Goal: Task Accomplishment & Management: Use online tool/utility

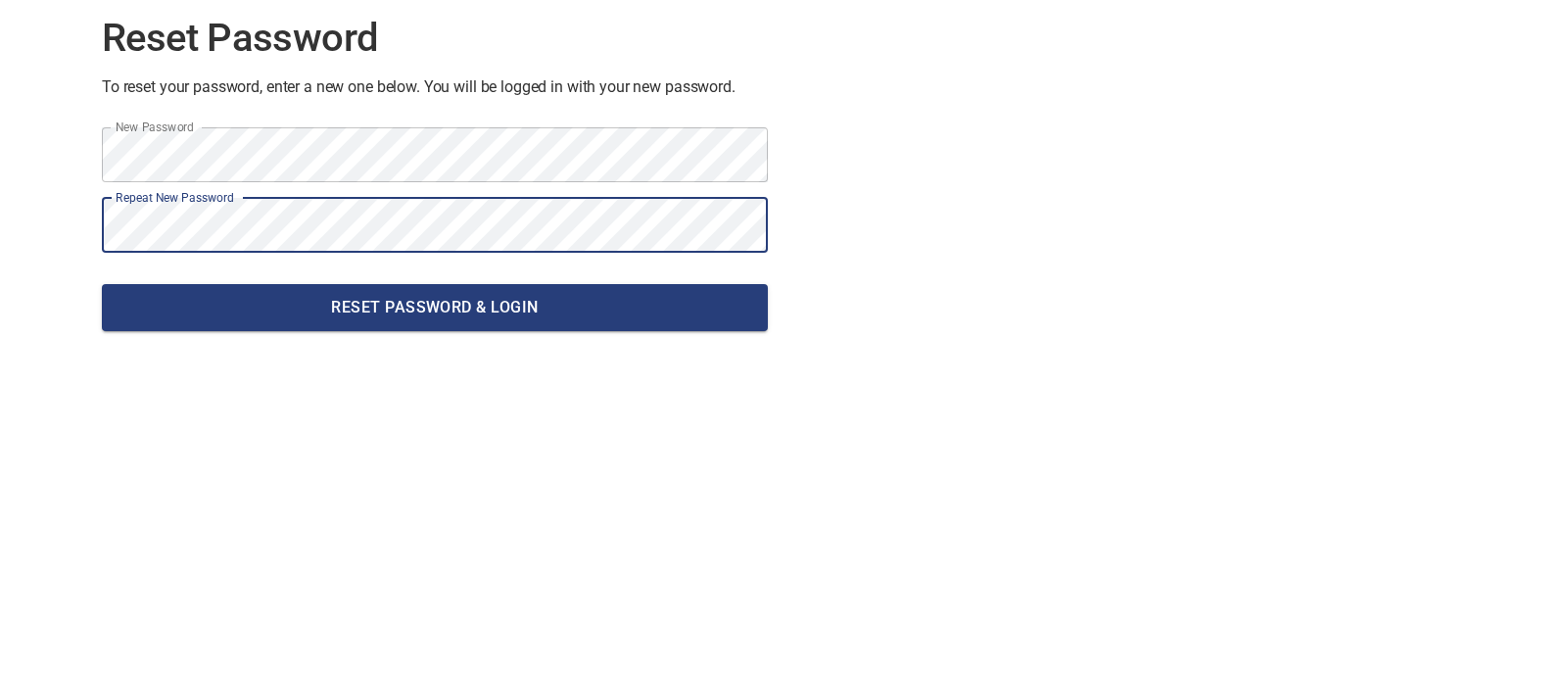
click button "Reset Password & Login" at bounding box center [435, 307] width 666 height 47
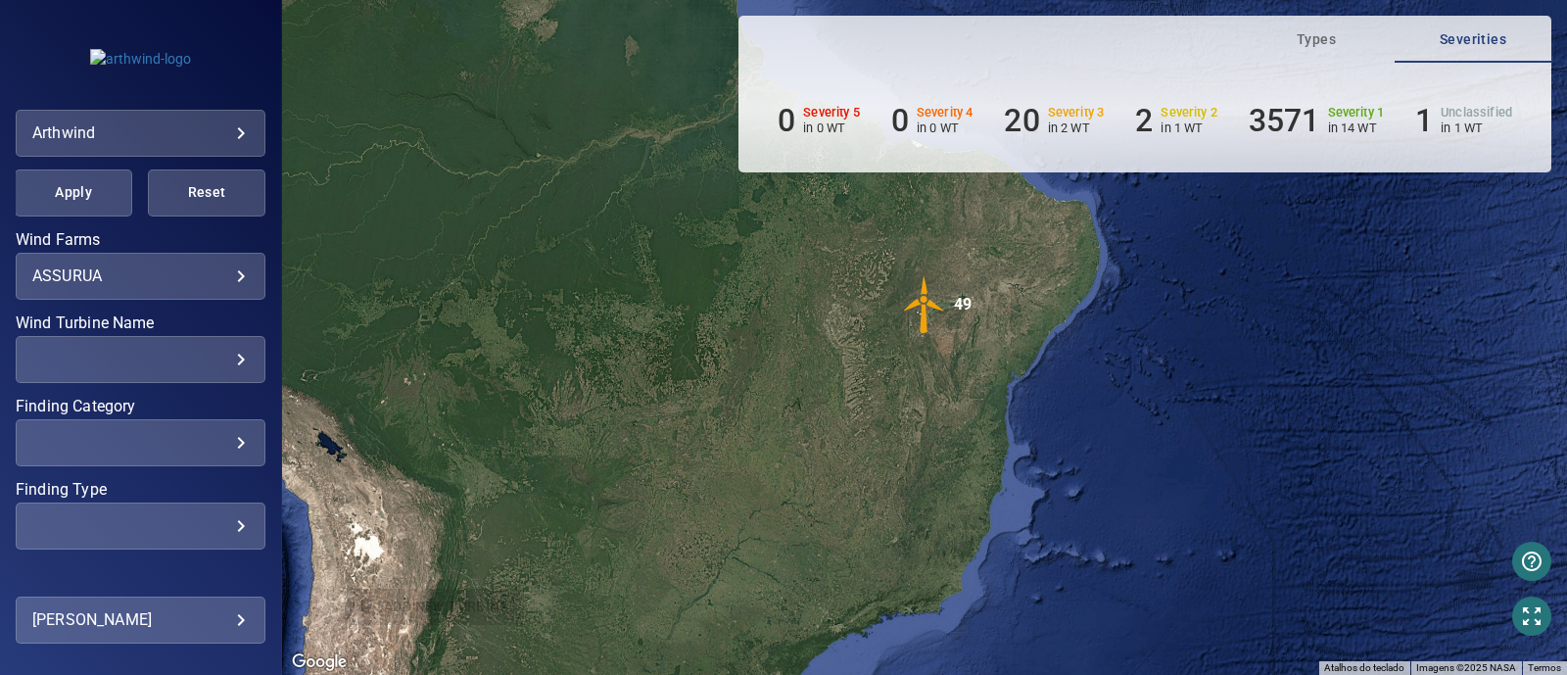
scroll to position [436, 0]
click at [203, 296] on div "ASSURUA ******* ​" at bounding box center [141, 278] width 250 height 47
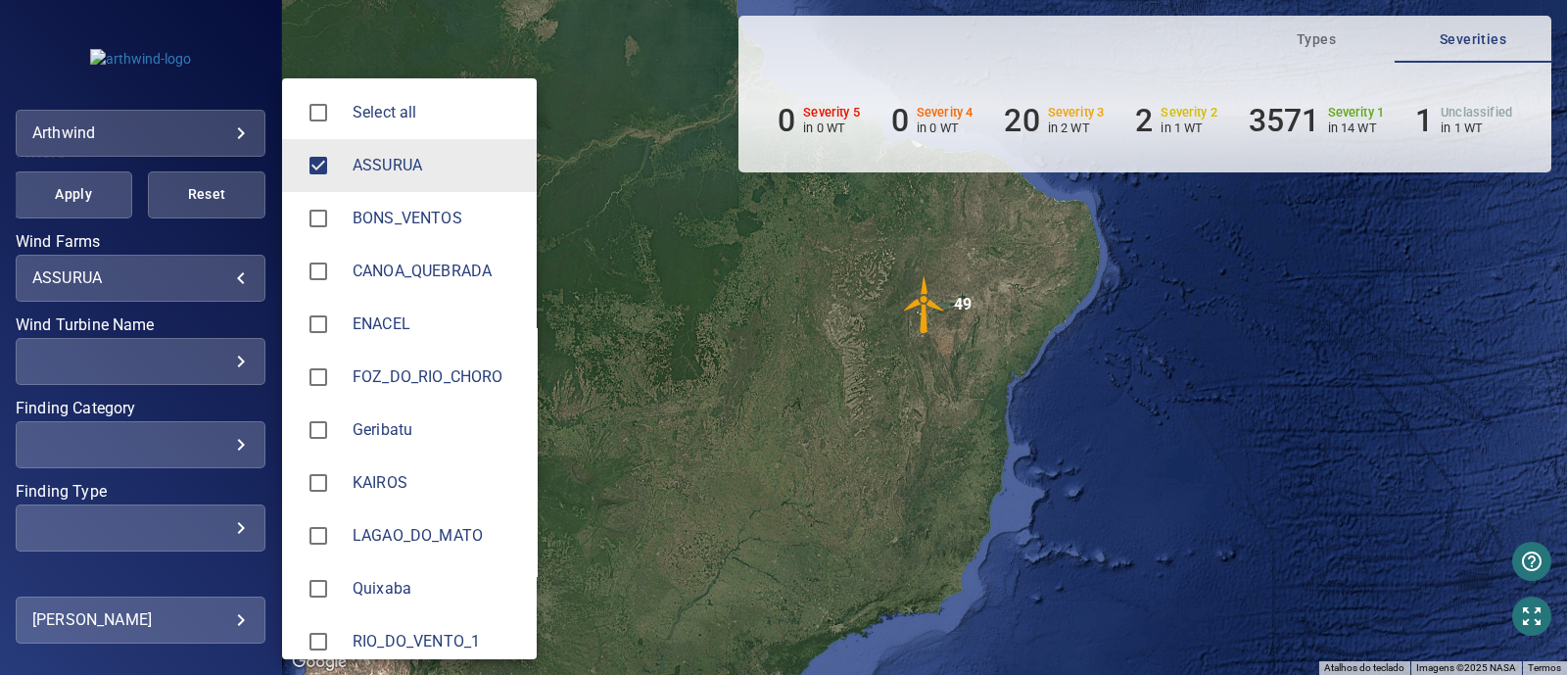
click at [221, 281] on body "**********" at bounding box center [783, 337] width 1567 height 675
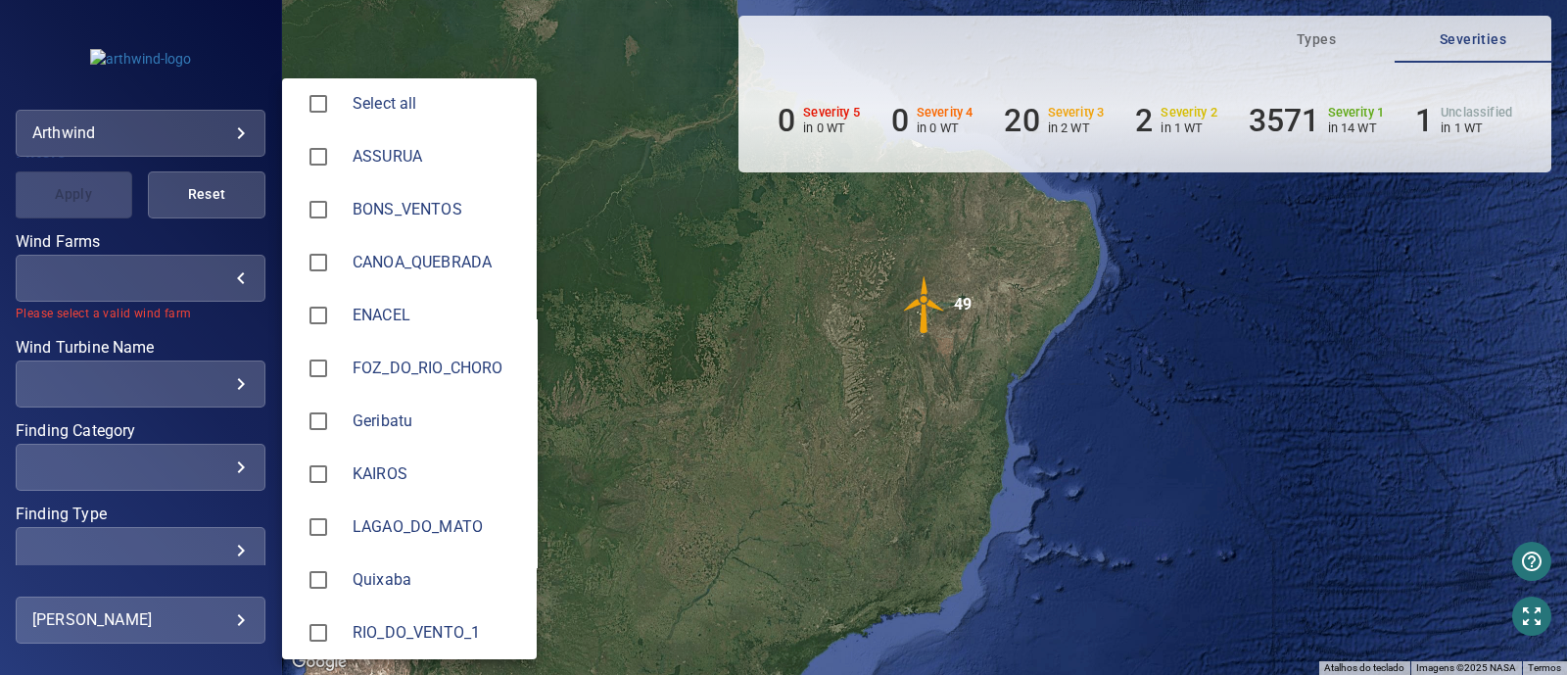
scroll to position [0, 0]
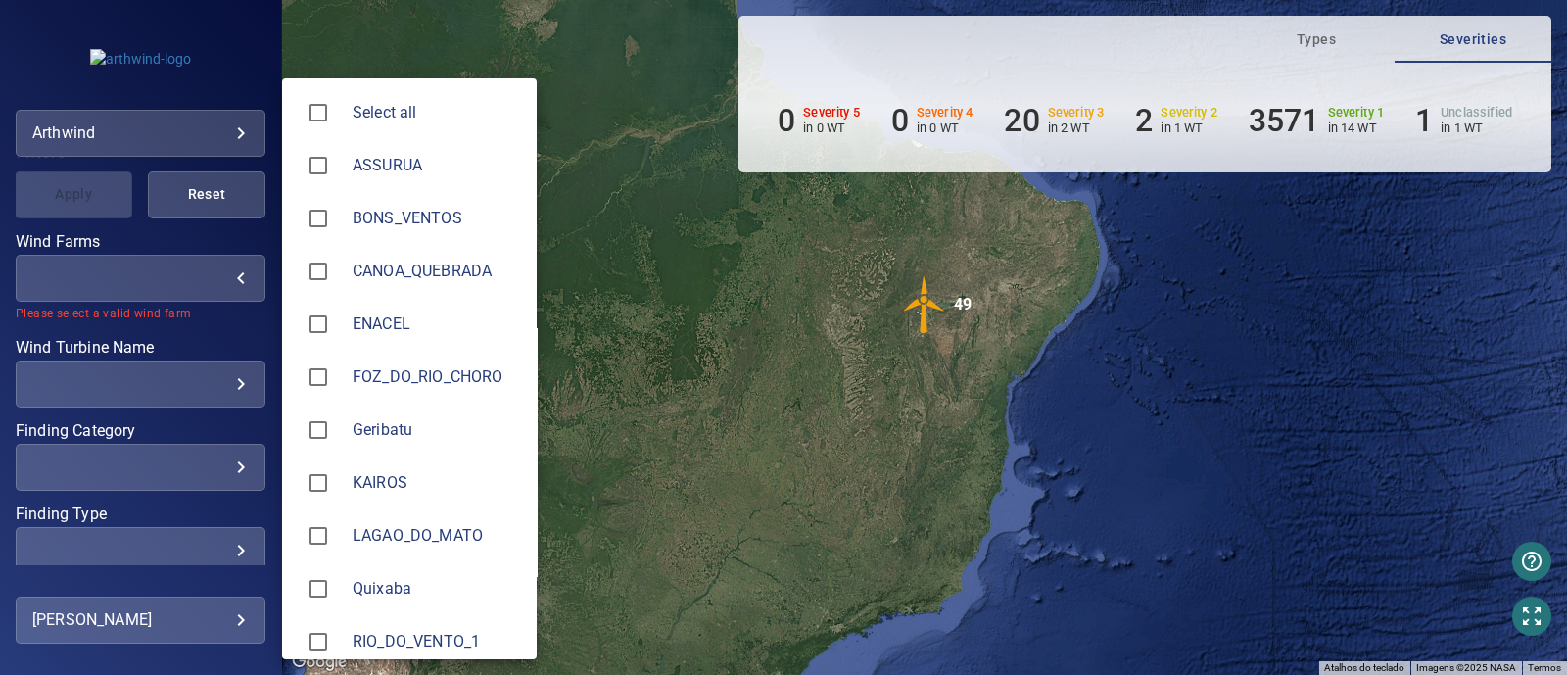
drag, startPoint x: 783, startPoint y: 403, endPoint x: 935, endPoint y: 507, distance: 185.3
click at [918, 542] on div at bounding box center [783, 337] width 1567 height 675
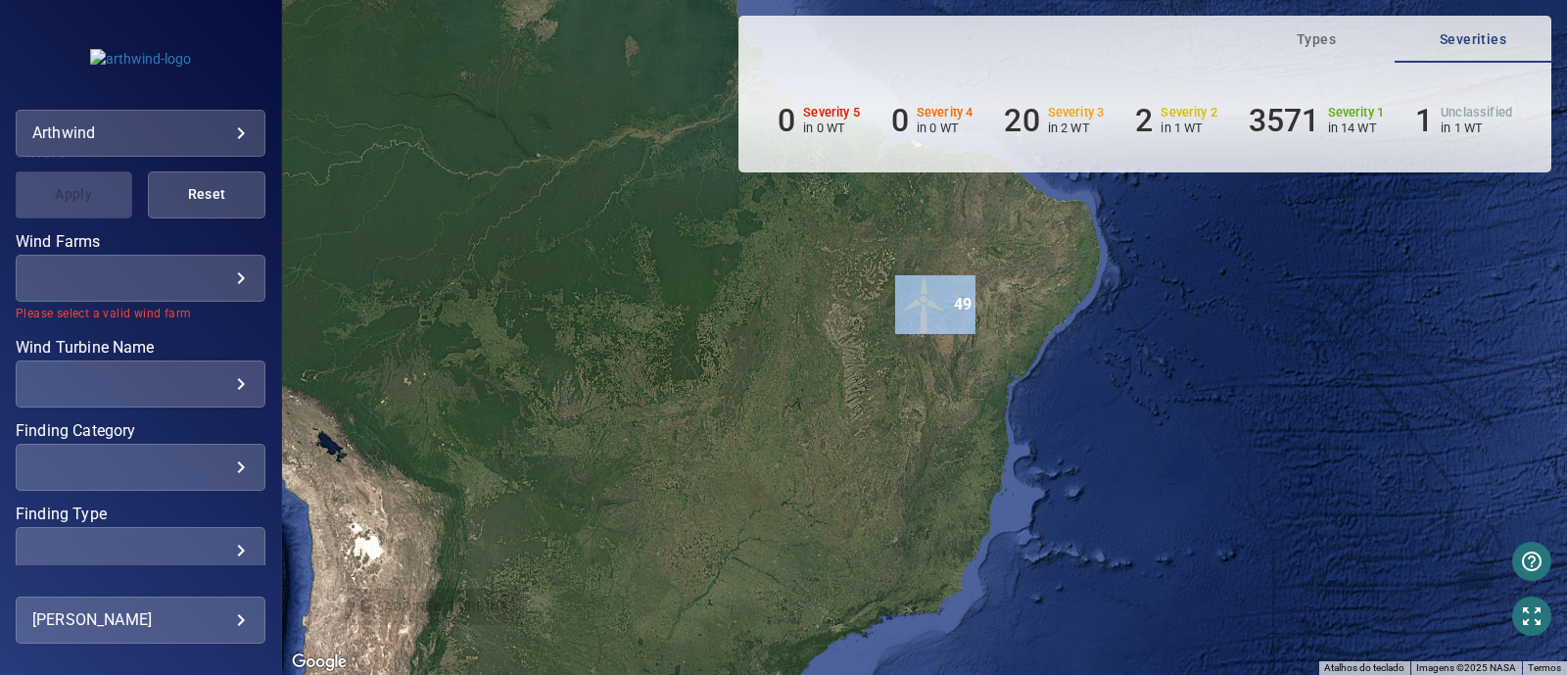
drag, startPoint x: 963, startPoint y: 440, endPoint x: 957, endPoint y: 540, distance: 100.1
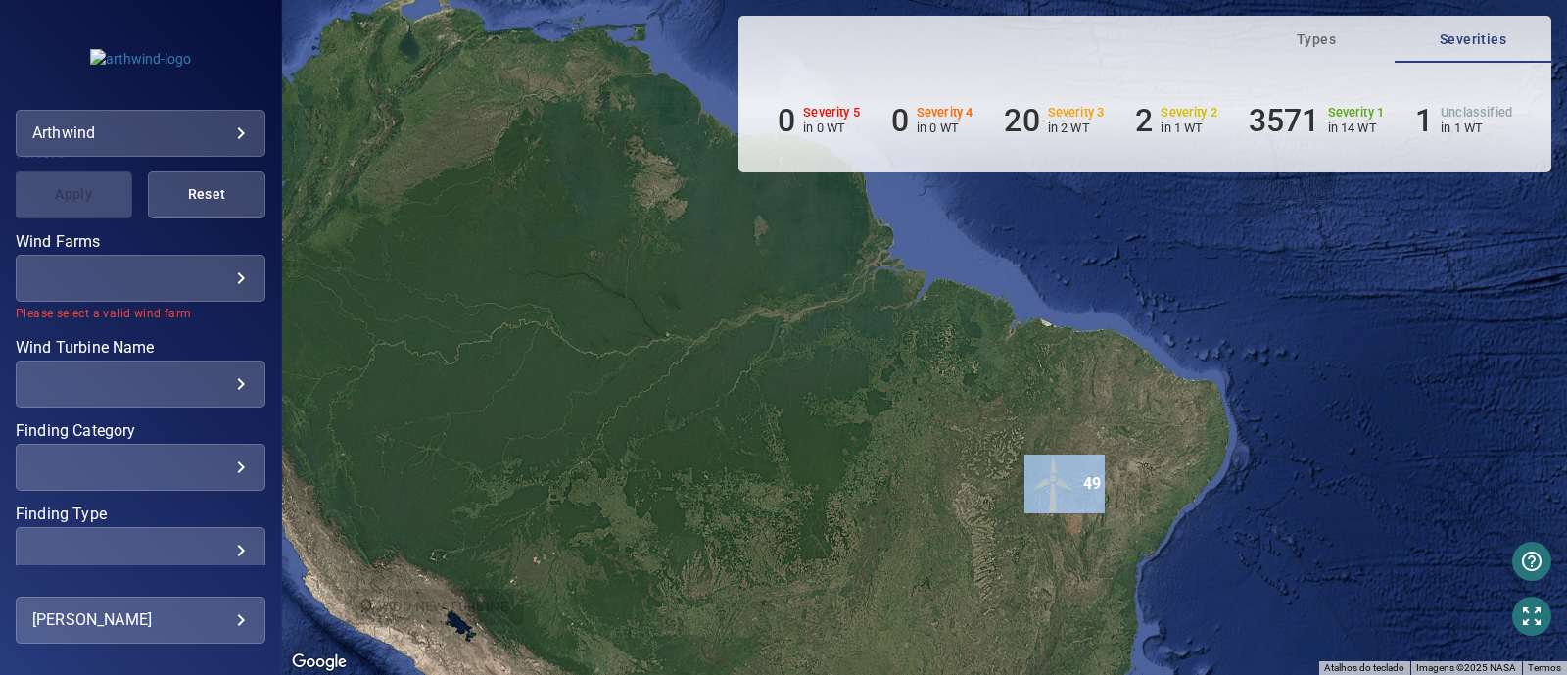
drag, startPoint x: 1117, startPoint y: 420, endPoint x: 1153, endPoint y: 432, distance: 38.1
click at [1153, 432] on div "Pressione as teclas Alt + Enter para ativar o recurso de arrastar com o teclado…" at bounding box center [924, 337] width 1285 height 675
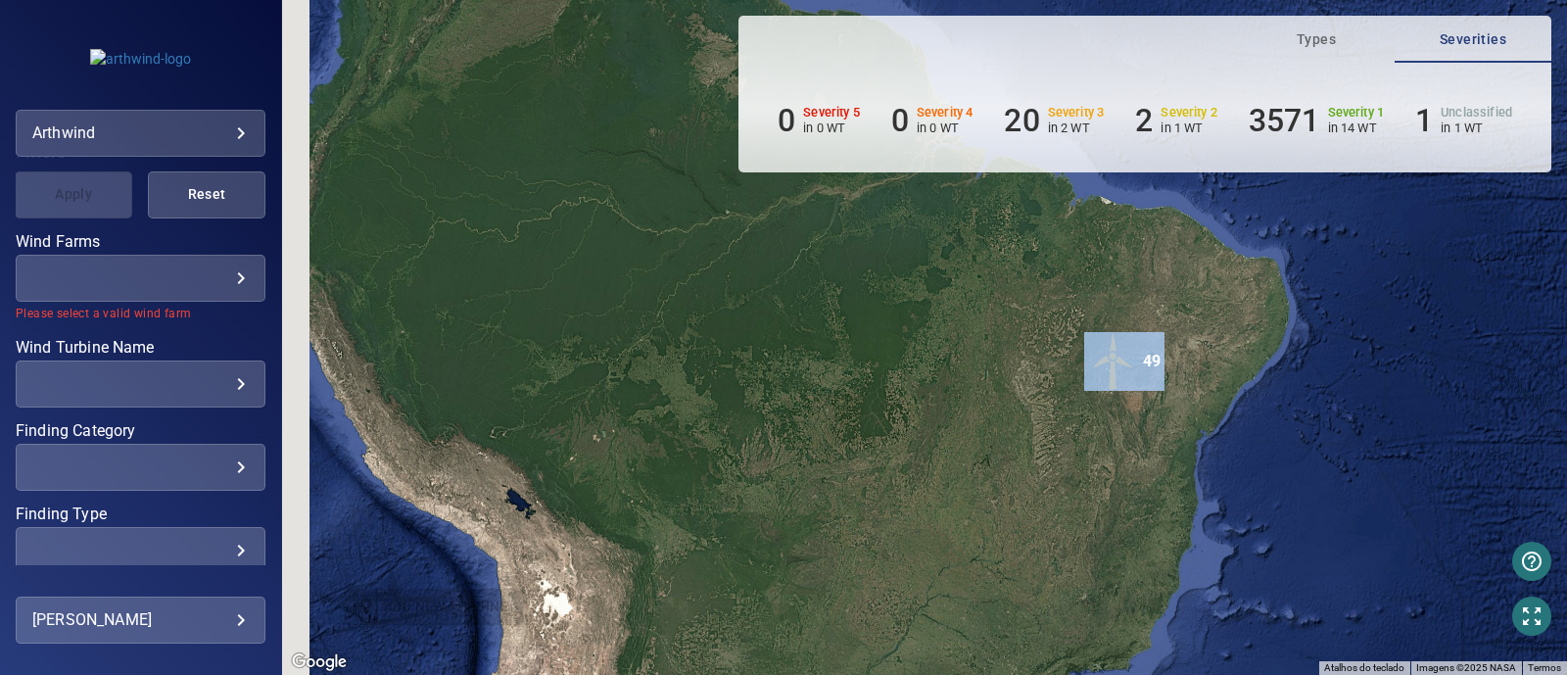
drag, startPoint x: 1187, startPoint y: 345, endPoint x: 1229, endPoint y: 218, distance: 133.2
click at [1229, 218] on div "Pressione as teclas Alt + Enter para ativar o recurso de arrastar com o teclado…" at bounding box center [924, 337] width 1285 height 675
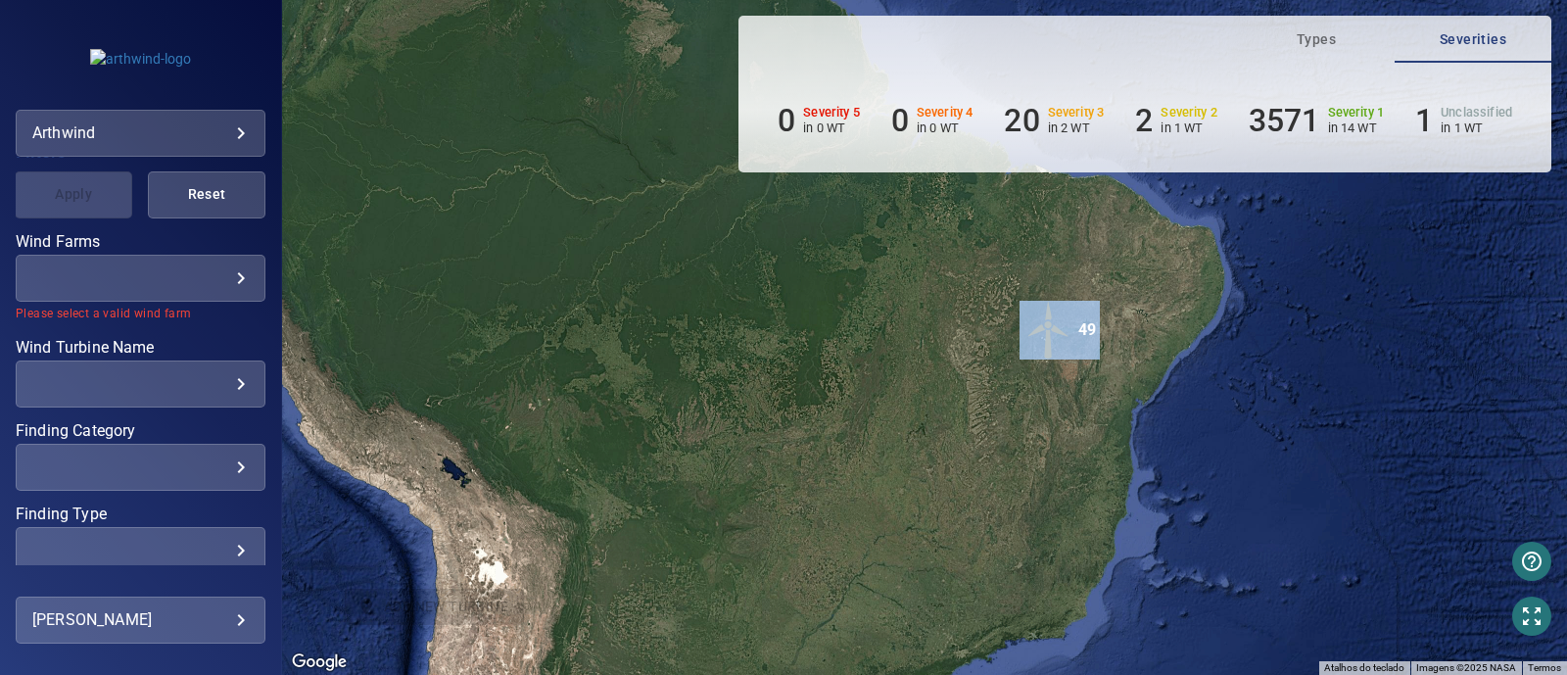
drag, startPoint x: 803, startPoint y: 330, endPoint x: 734, endPoint y: 304, distance: 74.4
click at [734, 304] on div "Pressione as teclas Alt + Enter para ativar o recurso de arrastar com o teclado…" at bounding box center [924, 337] width 1285 height 675
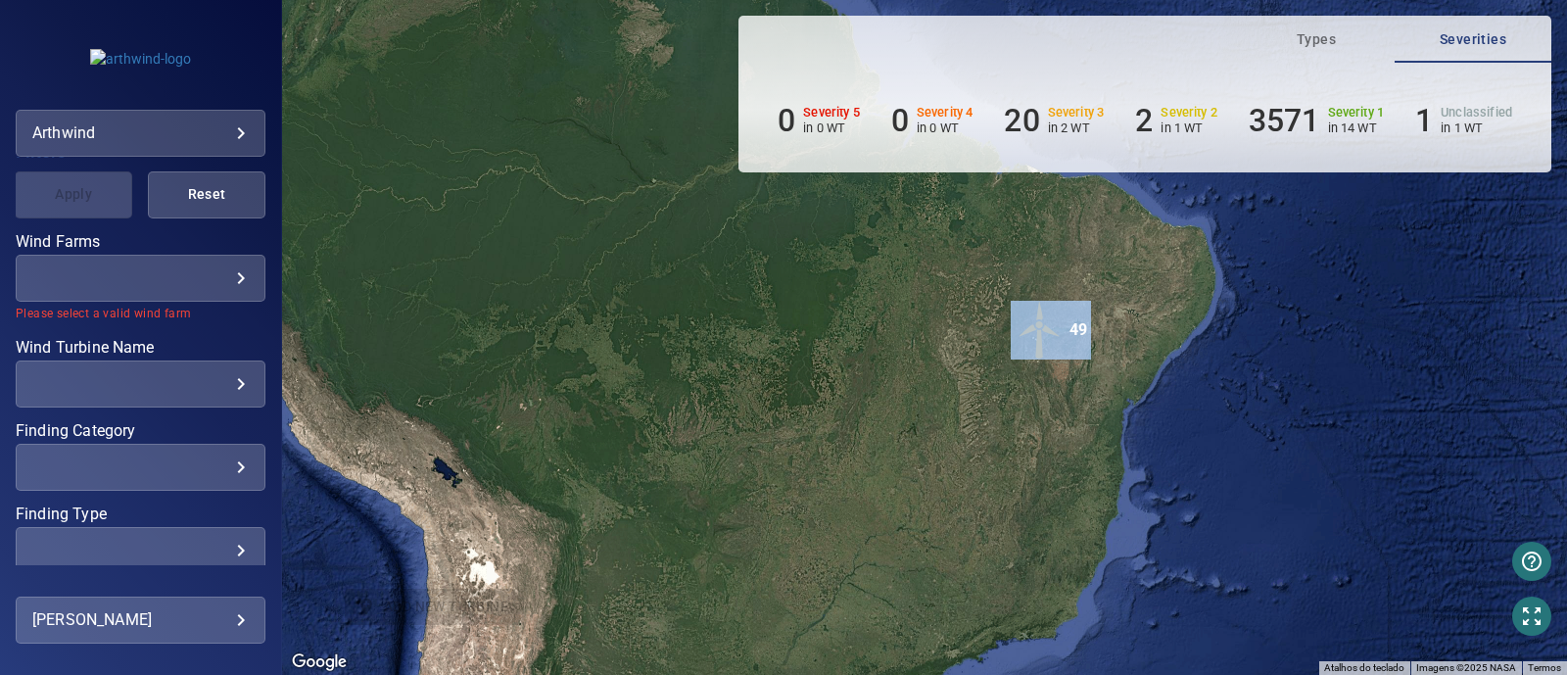
click at [245, 123] on body "**********" at bounding box center [783, 337] width 1567 height 675
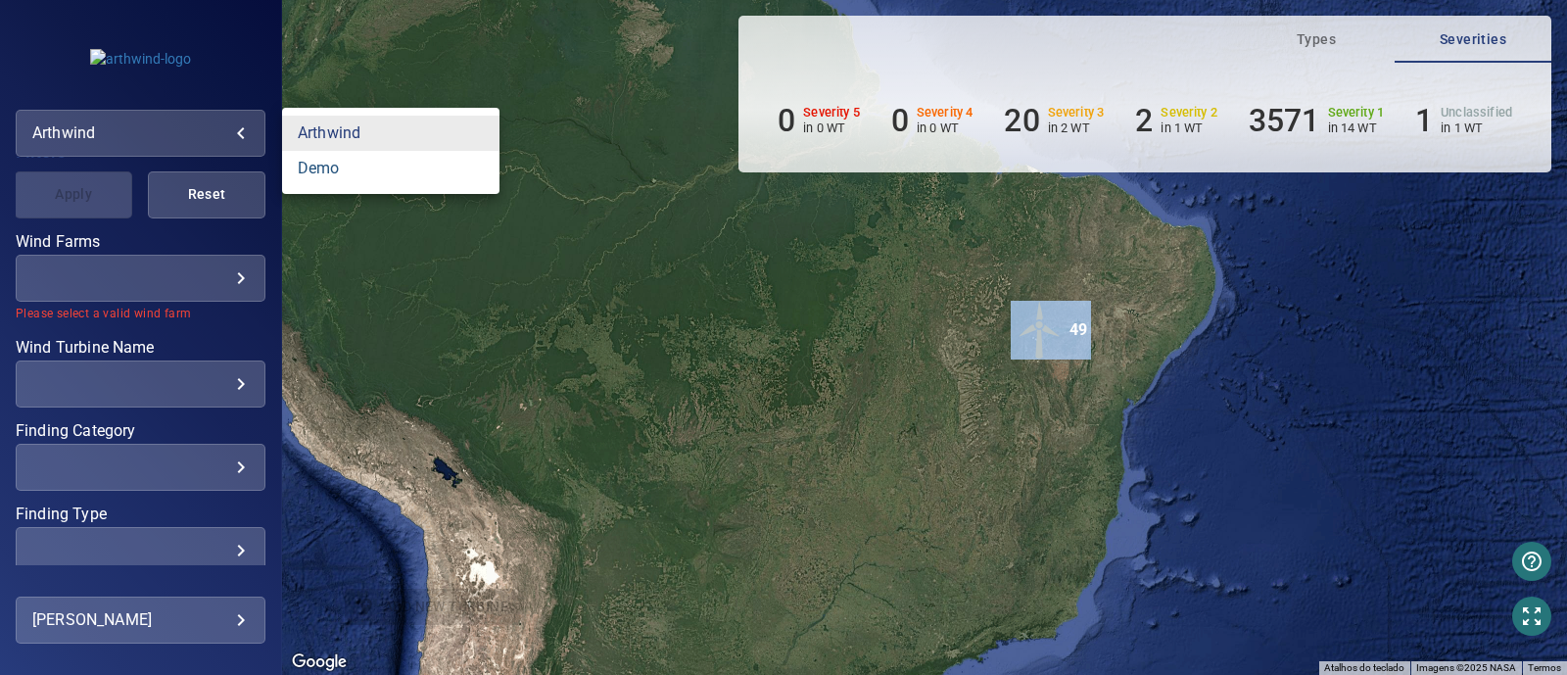
click at [350, 171] on link "demo" at bounding box center [390, 168] width 217 height 35
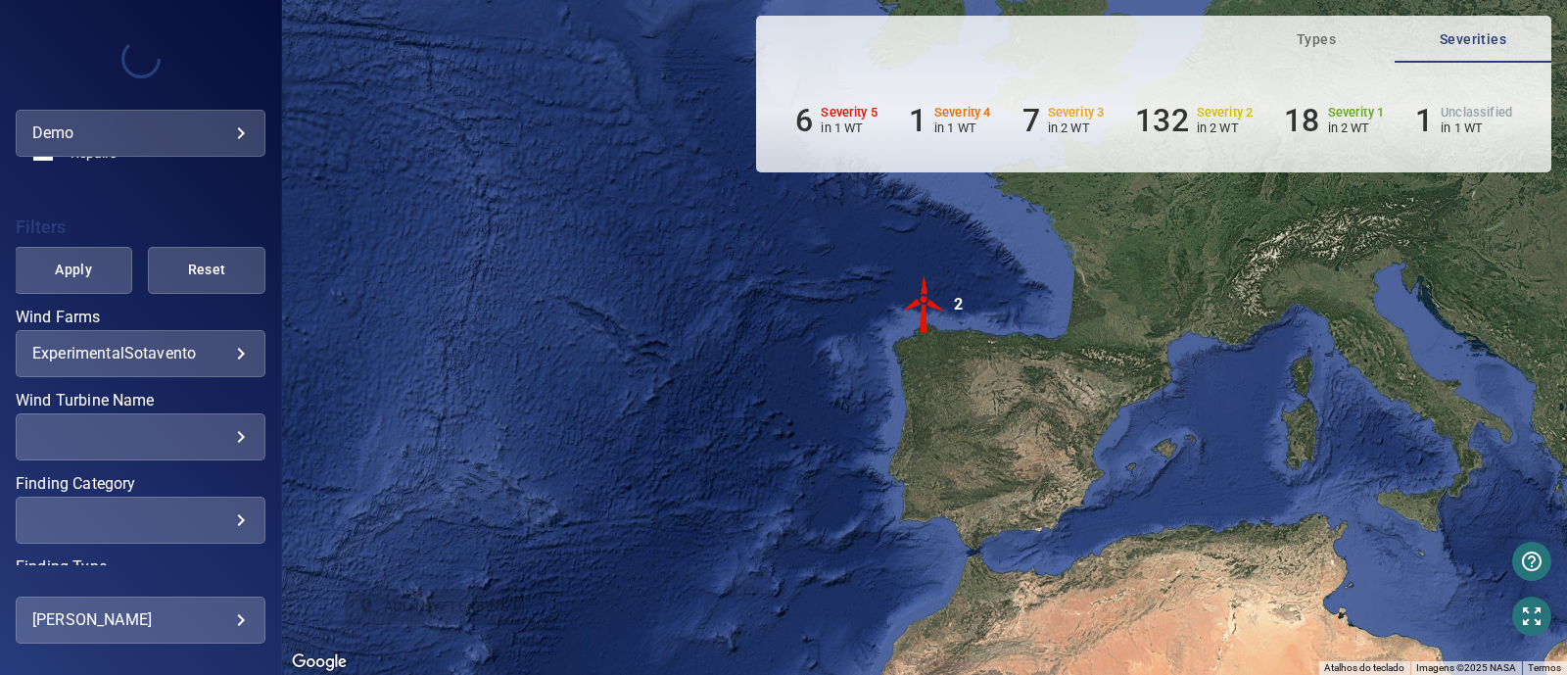
scroll to position [364, 0]
click at [220, 352] on body "**********" at bounding box center [783, 337] width 1567 height 675
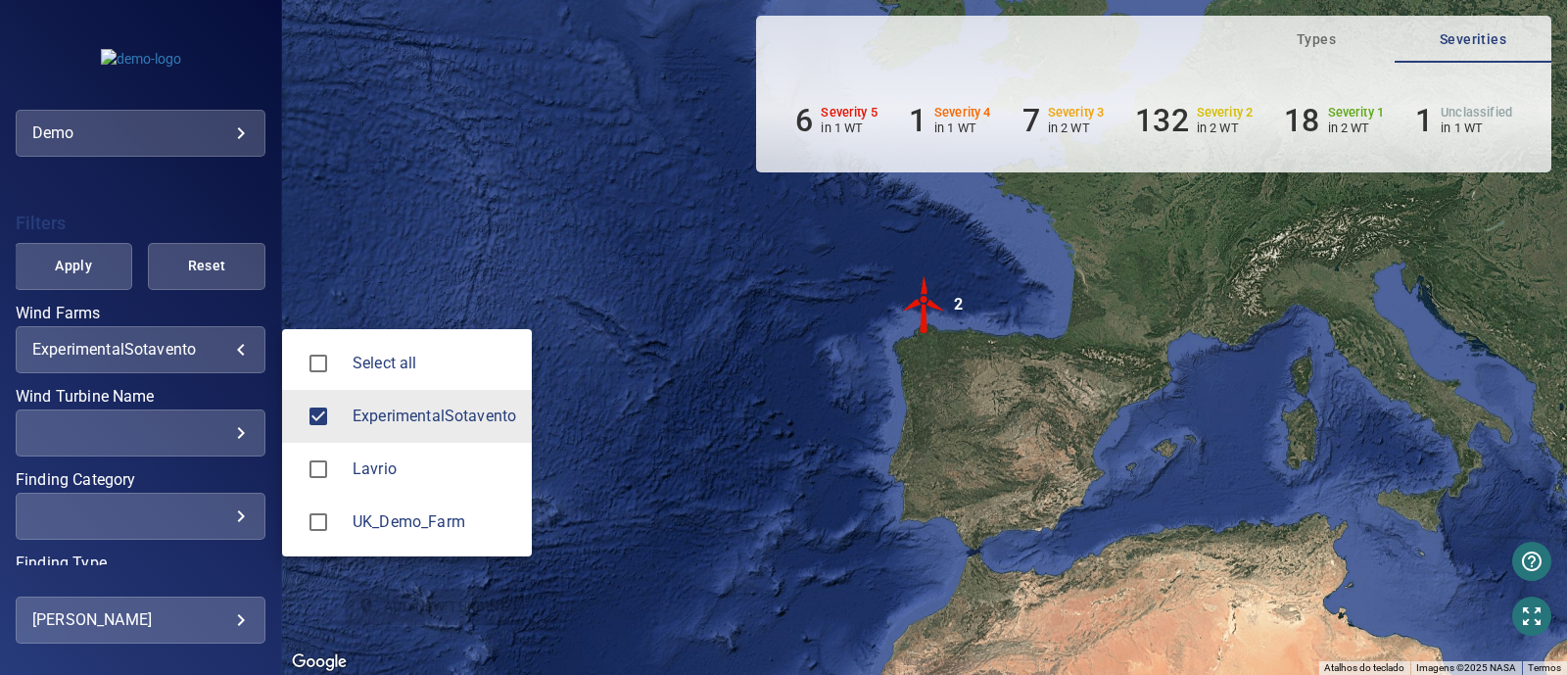
click at [233, 110] on div at bounding box center [783, 337] width 1567 height 675
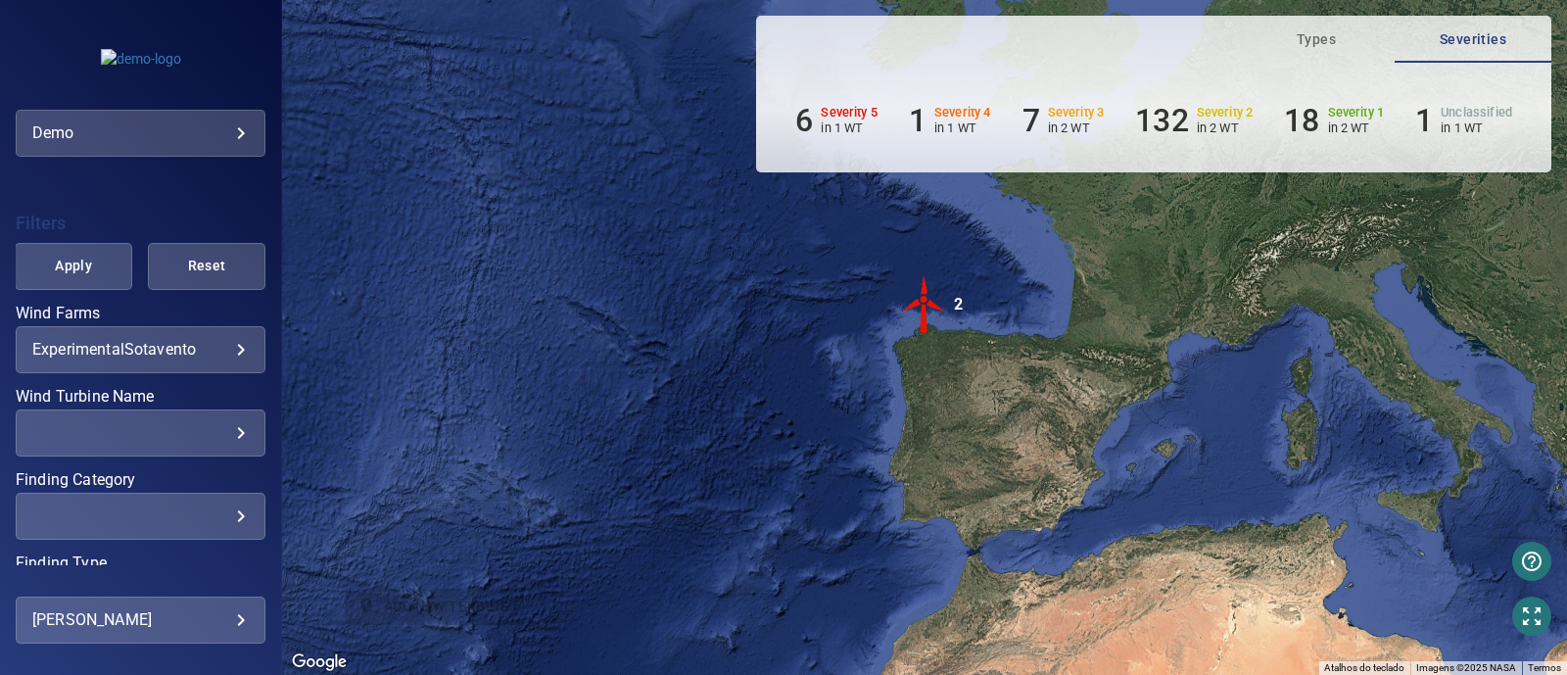
click at [235, 122] on body "**********" at bounding box center [783, 337] width 1567 height 675
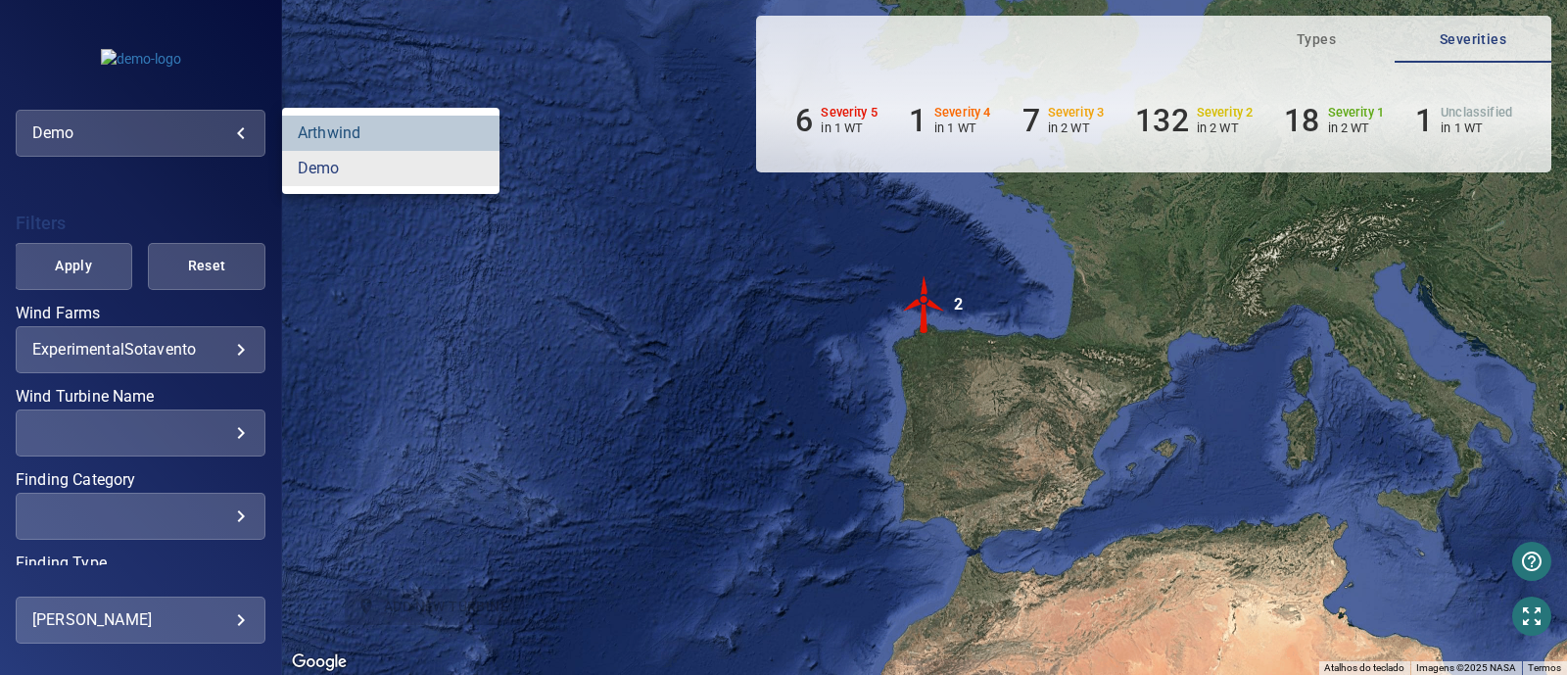
click at [370, 131] on link "arthwind" at bounding box center [390, 133] width 217 height 35
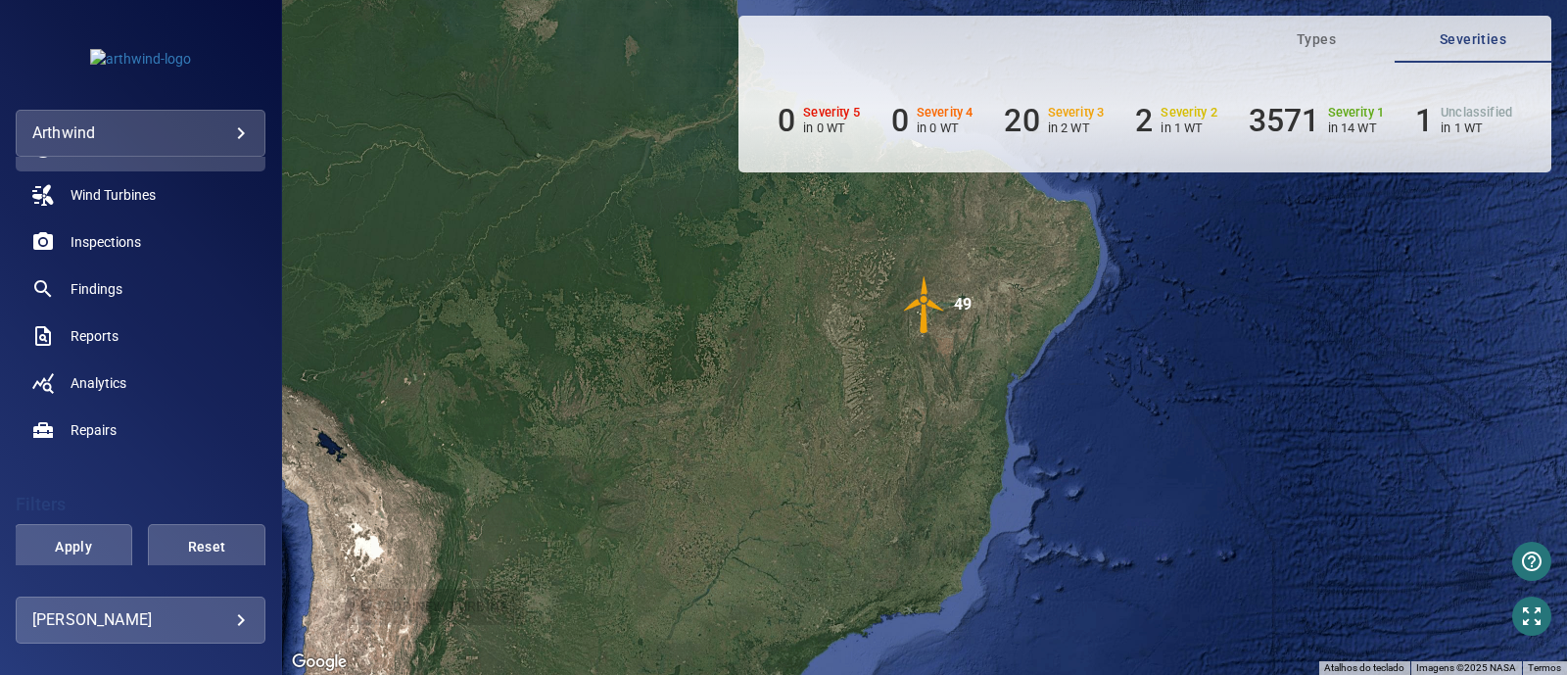
scroll to position [309, 0]
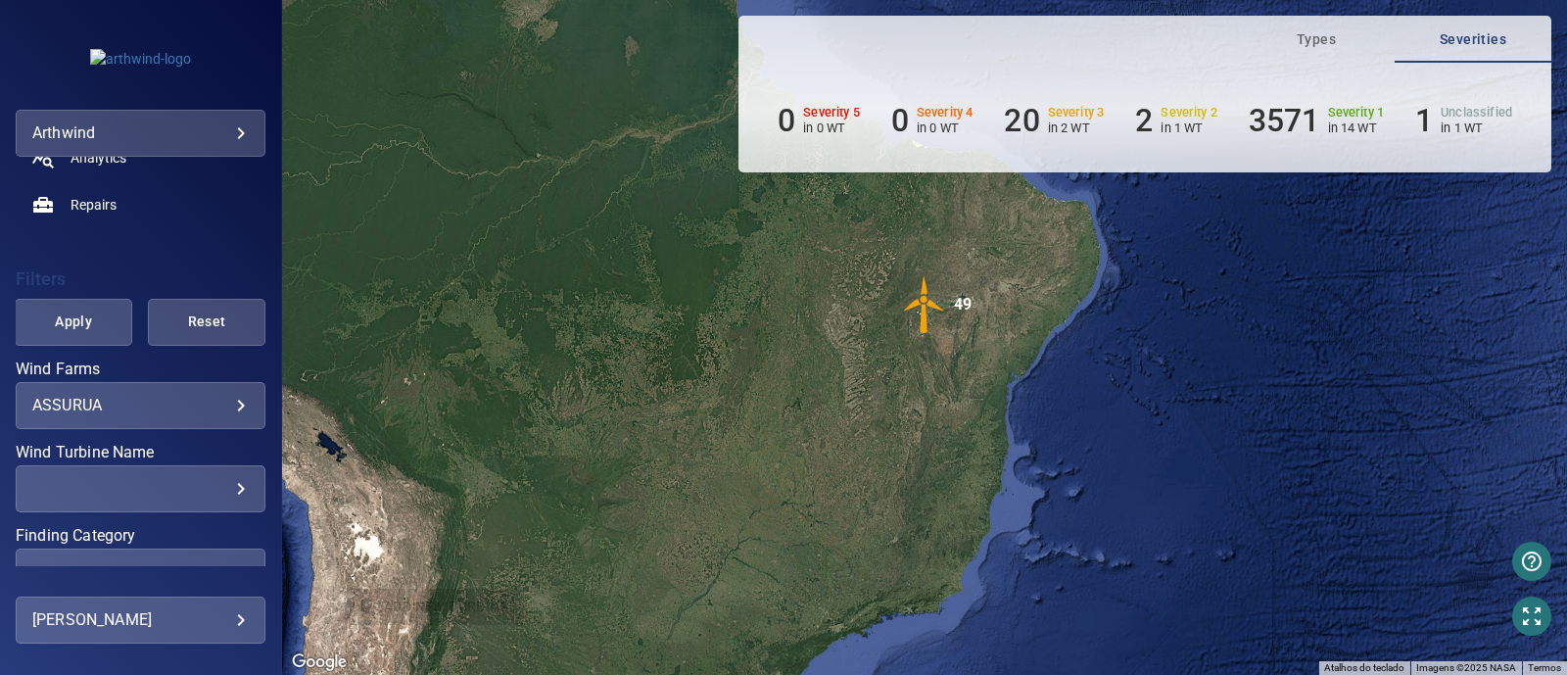
click at [222, 382] on div "ASSURUA ******* ​" at bounding box center [141, 405] width 250 height 47
click at [225, 419] on div "ASSURUA ******* ​" at bounding box center [141, 405] width 250 height 47
click at [216, 400] on body "**********" at bounding box center [783, 337] width 1567 height 675
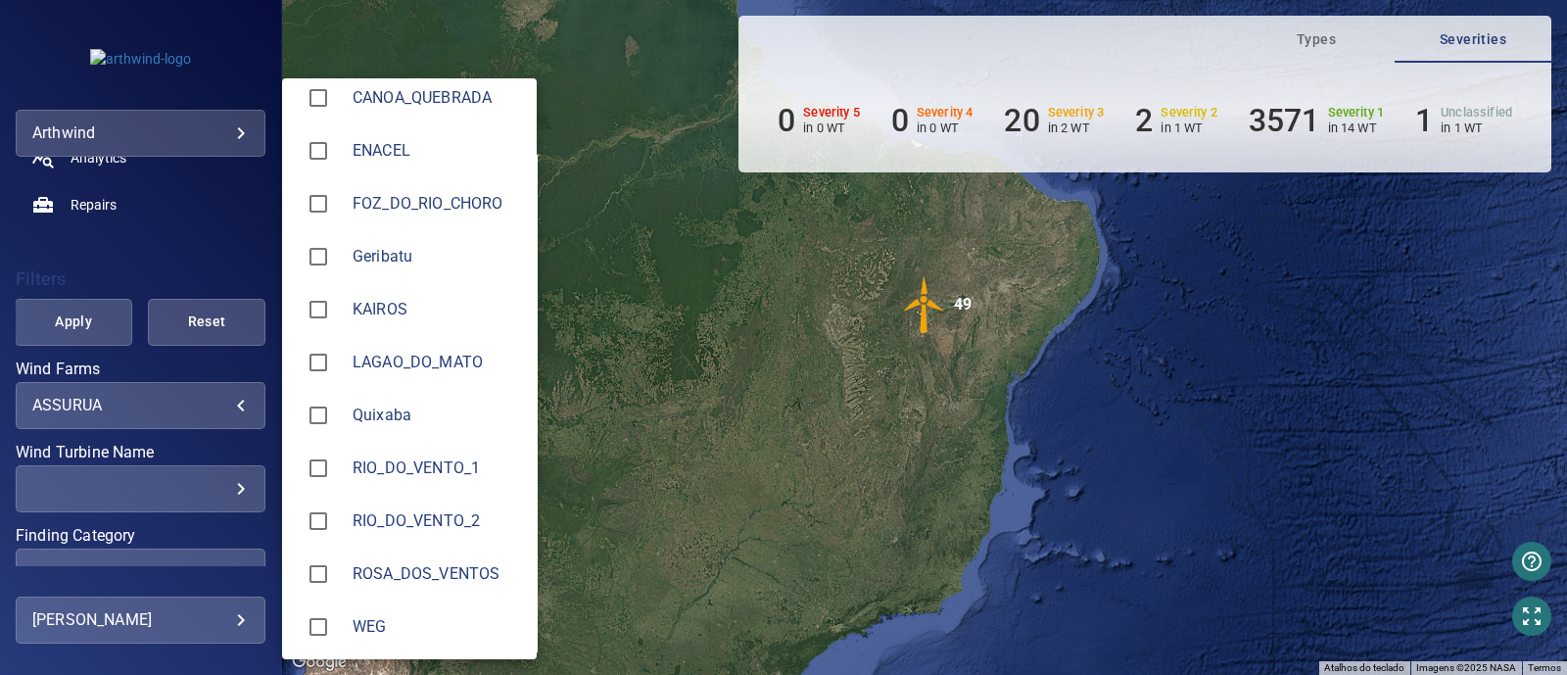
scroll to position [174, 0]
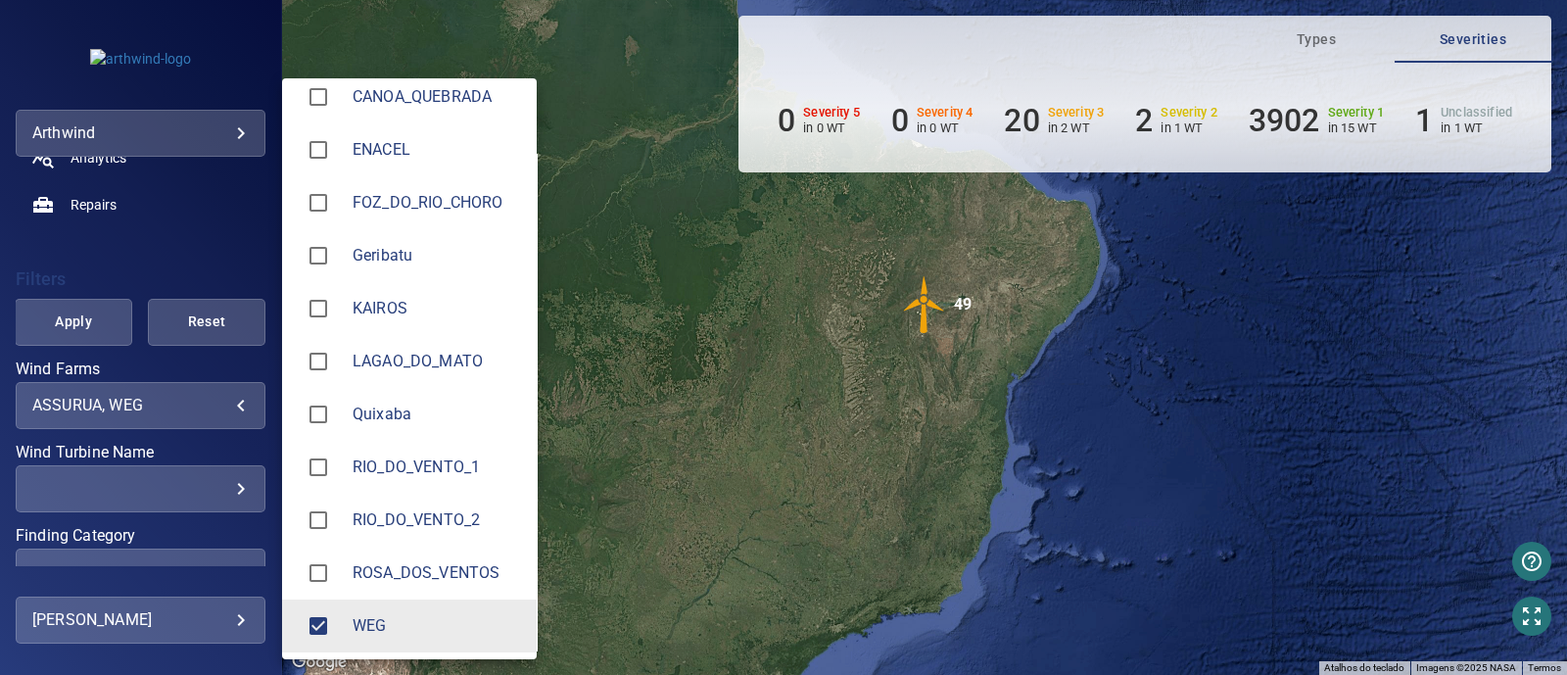
click at [78, 320] on div at bounding box center [783, 337] width 1567 height 675
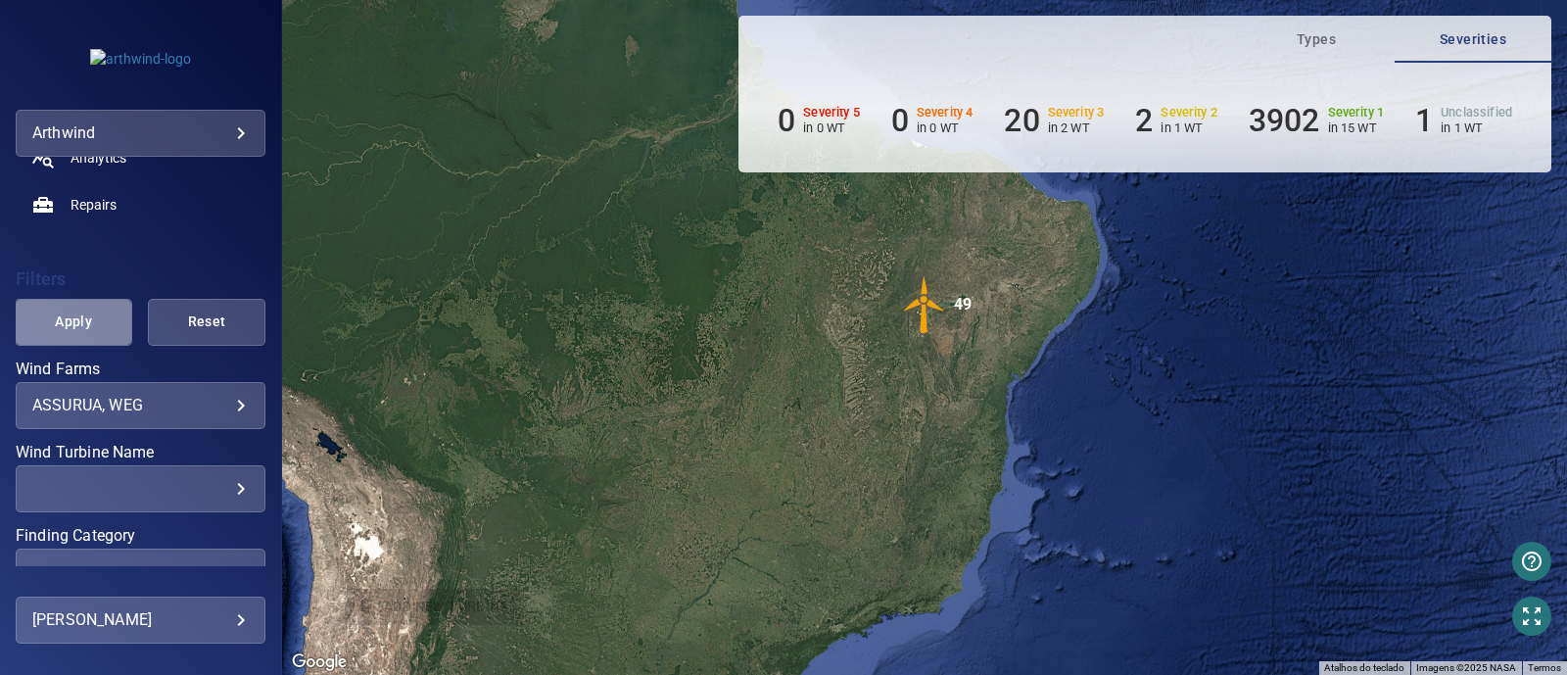
click at [82, 327] on span "Apply" at bounding box center [73, 322] width 69 height 24
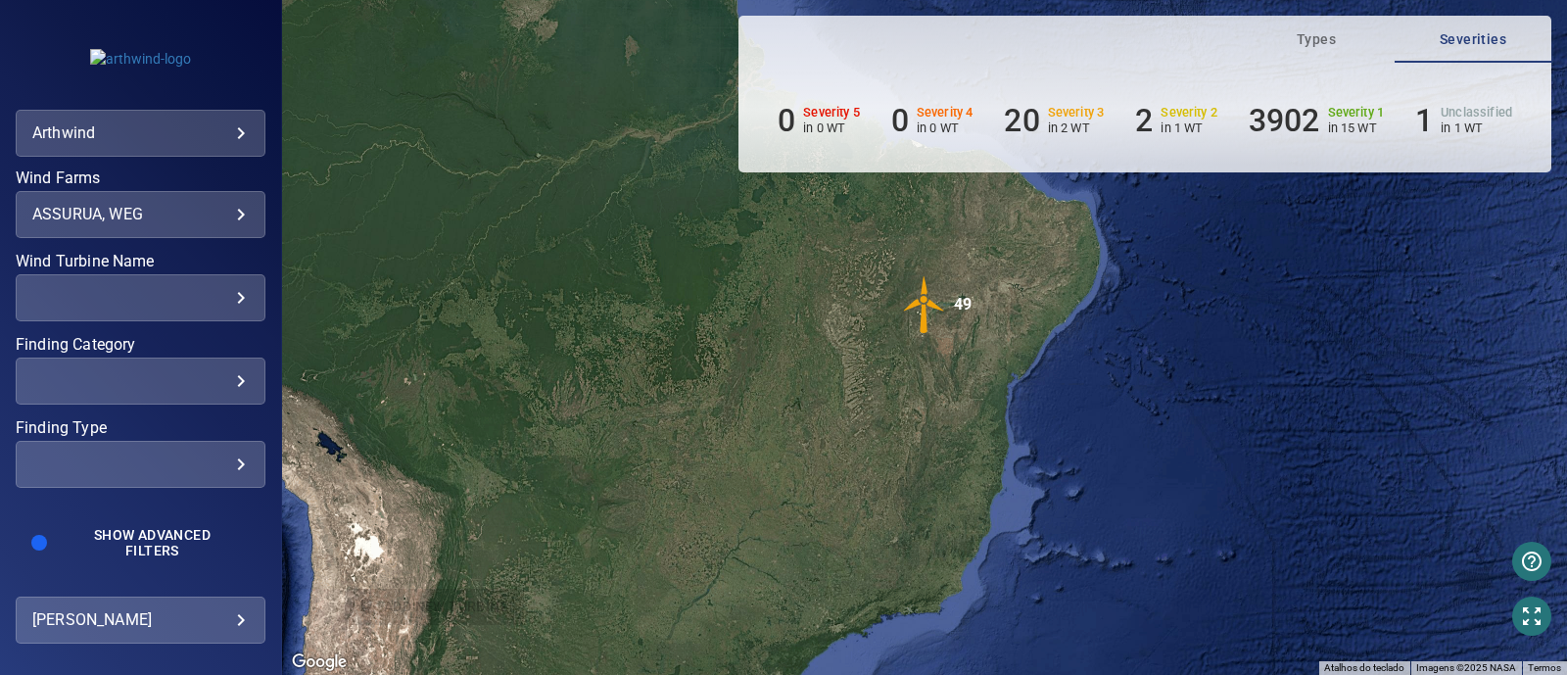
scroll to position [190, 0]
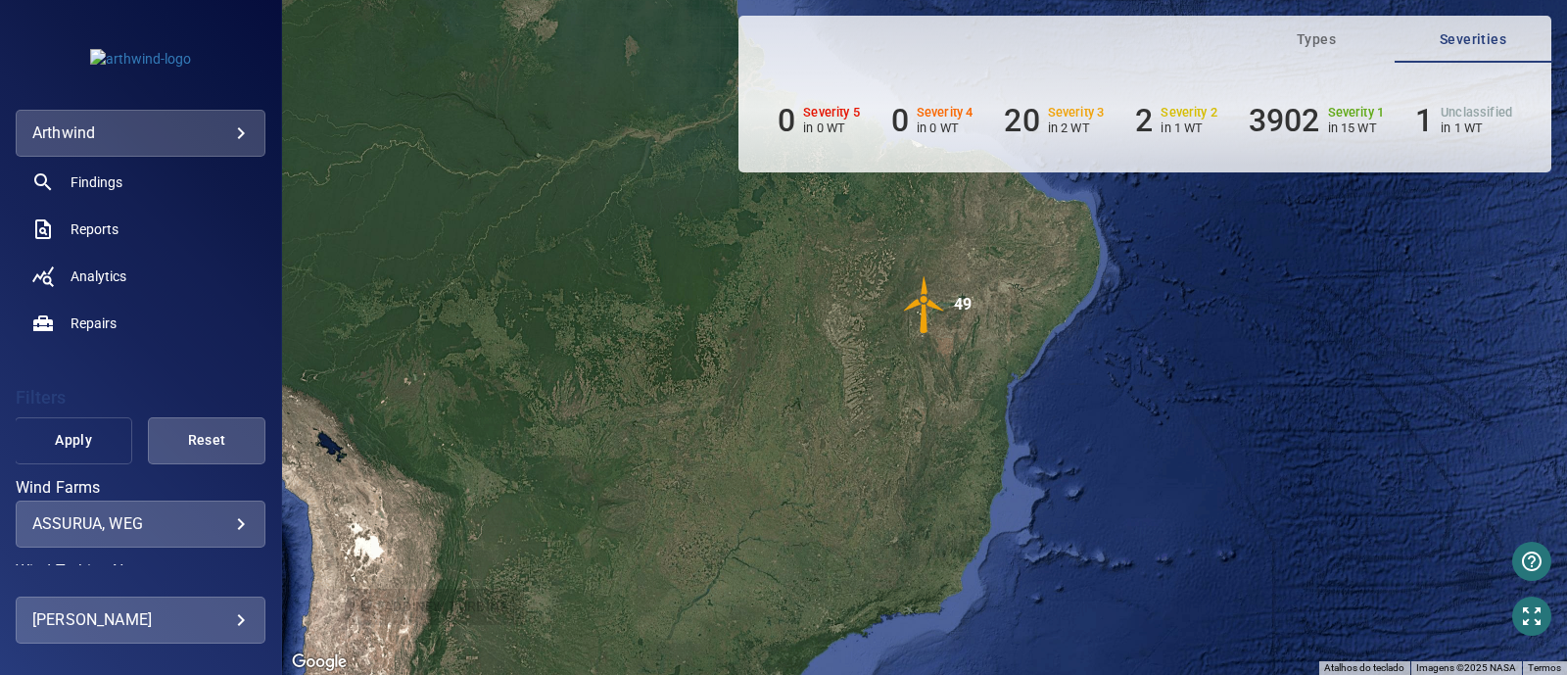
click at [79, 439] on span "Apply" at bounding box center [73, 440] width 69 height 24
click at [929, 310] on img "49" at bounding box center [924, 304] width 59 height 59
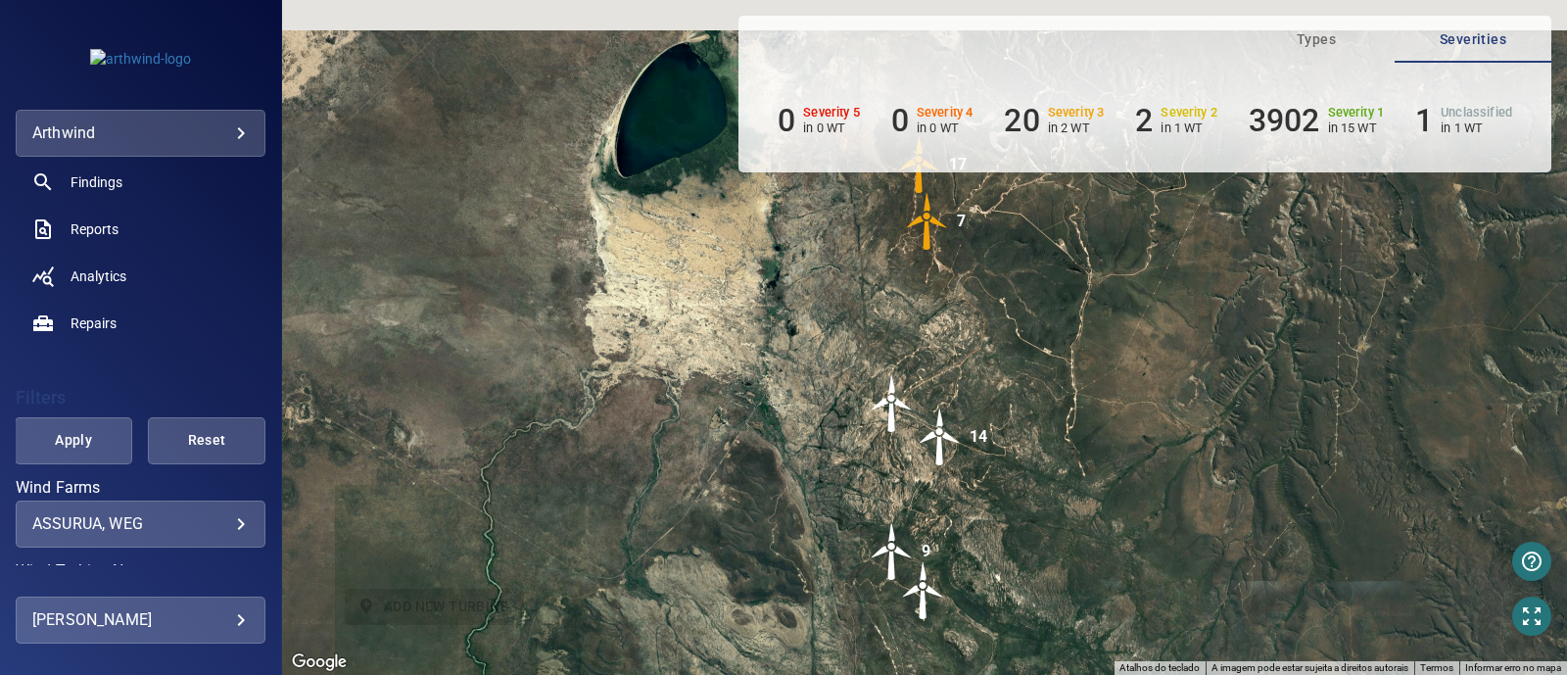
drag, startPoint x: 284, startPoint y: 376, endPoint x: 284, endPoint y: 398, distance: 21.5
click at [284, 398] on div "Para iniciar o trajeto, pressione as teclas de seta. Pressione as teclas Alt + …" at bounding box center [924, 337] width 1285 height 675
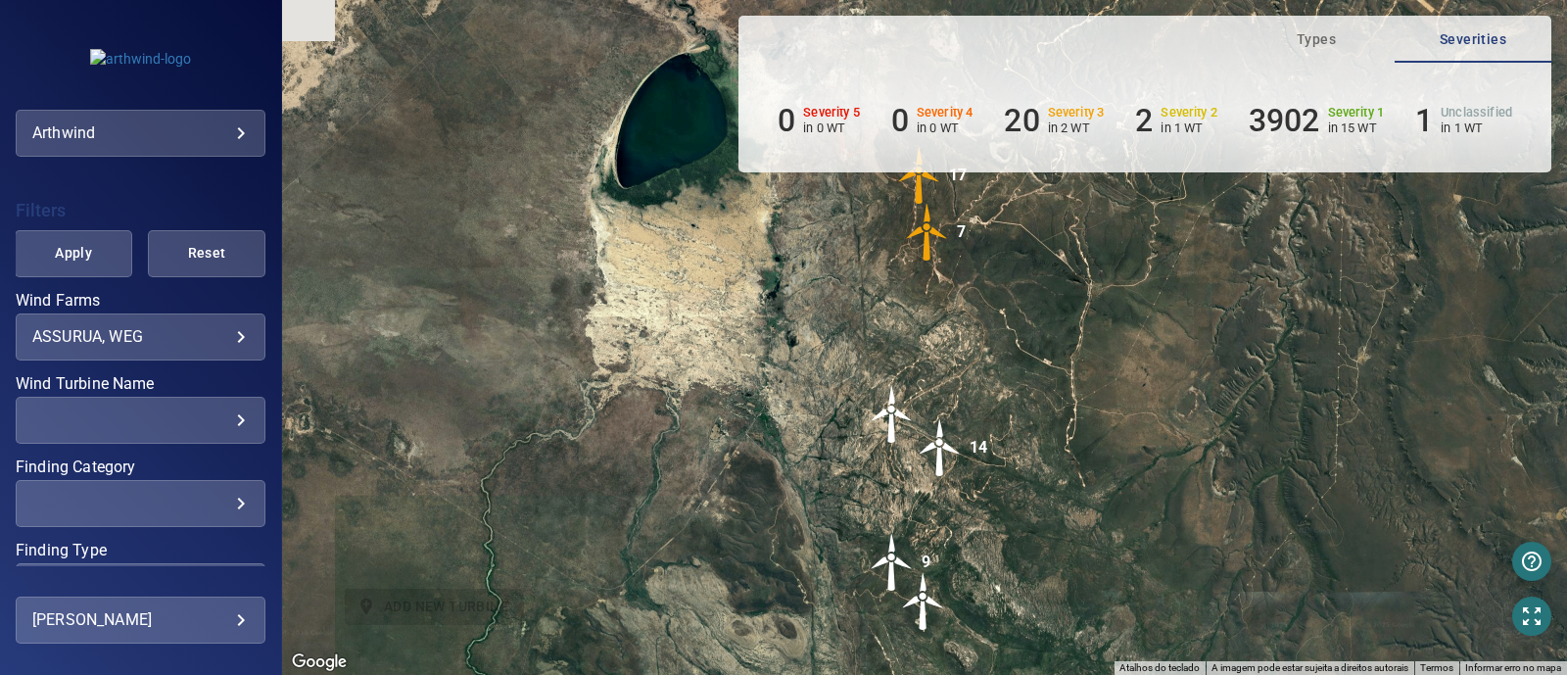
scroll to position [410, 0]
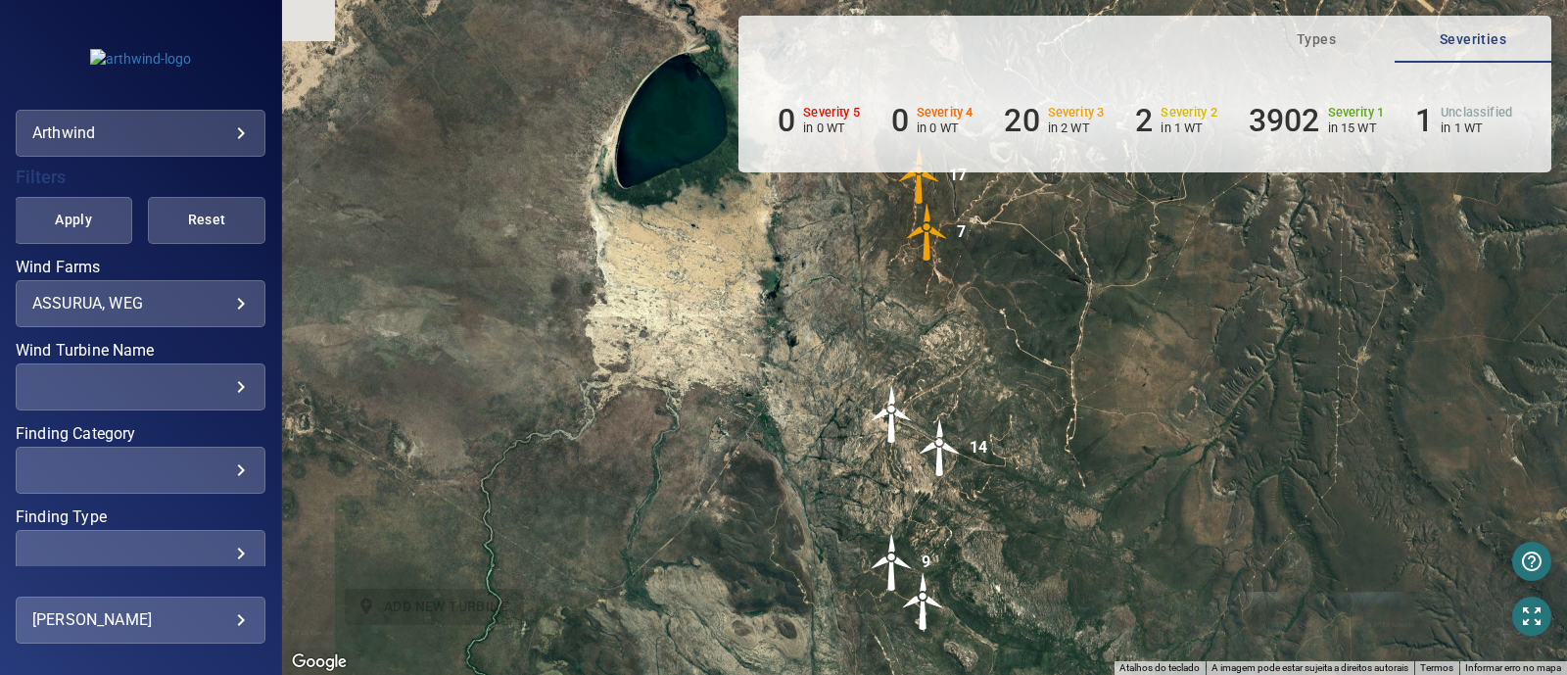
click at [152, 384] on div "​" at bounding box center [140, 386] width 216 height 19
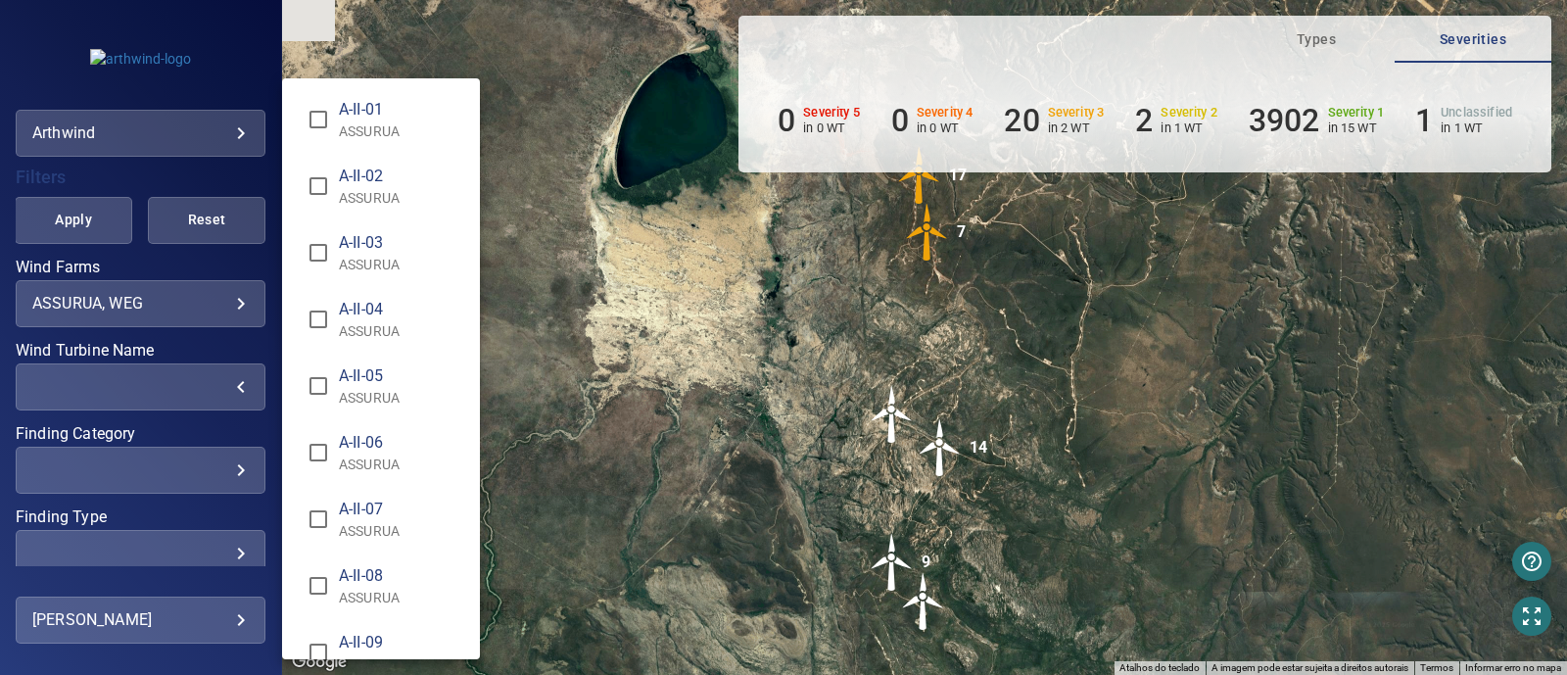
click at [92, 297] on div "Wind Turbine Name" at bounding box center [783, 337] width 1567 height 675
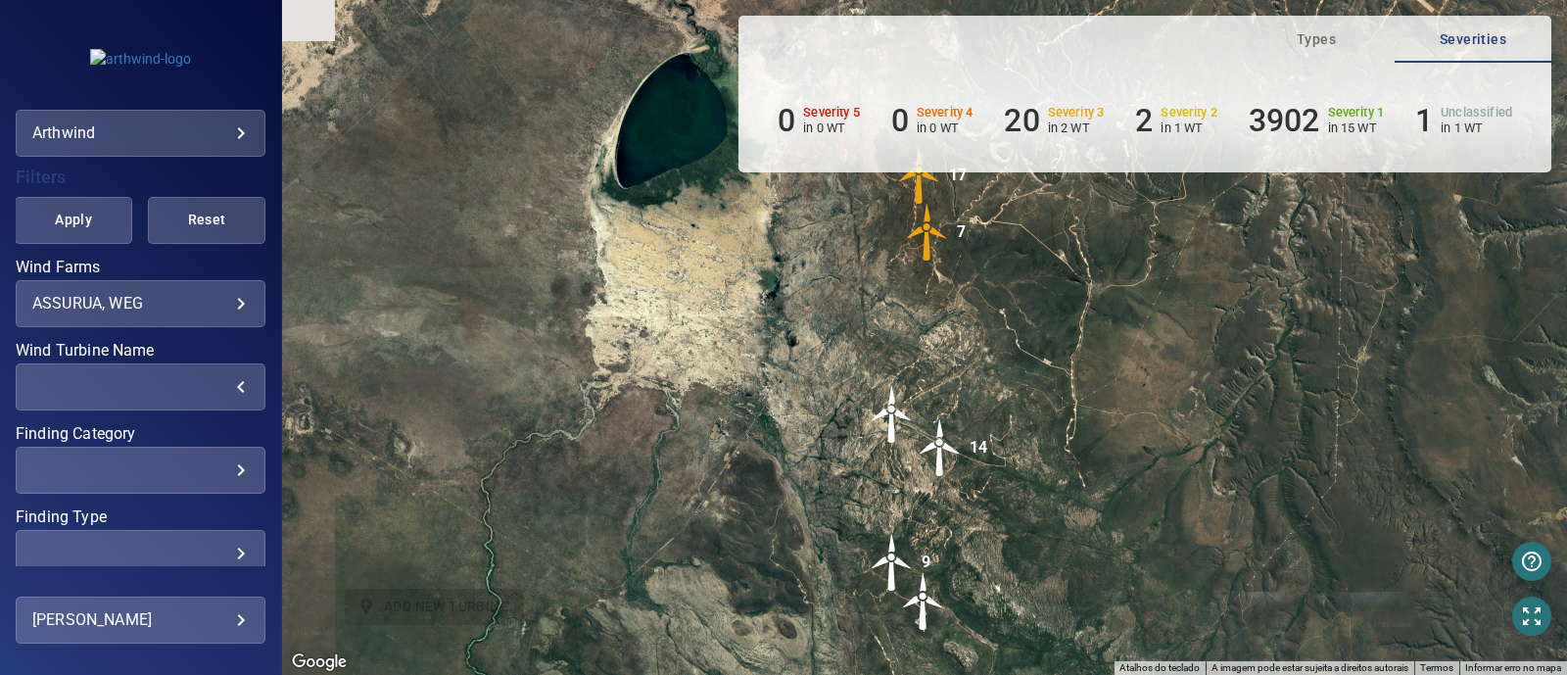
click at [212, 282] on div "**********" at bounding box center [141, 303] width 250 height 47
click at [215, 291] on div "**********" at bounding box center [141, 303] width 250 height 47
click at [219, 299] on body "**********" at bounding box center [783, 337] width 1567 height 675
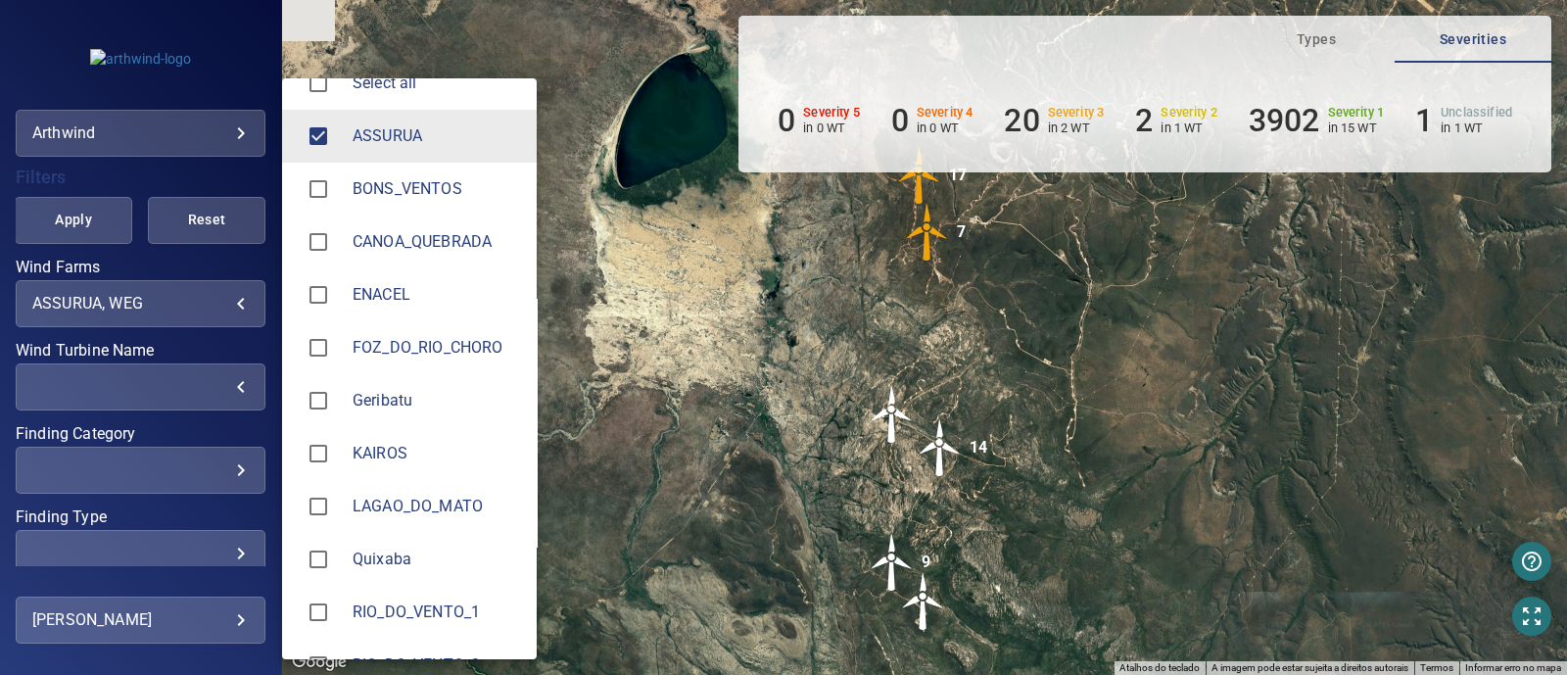
scroll to position [0, 0]
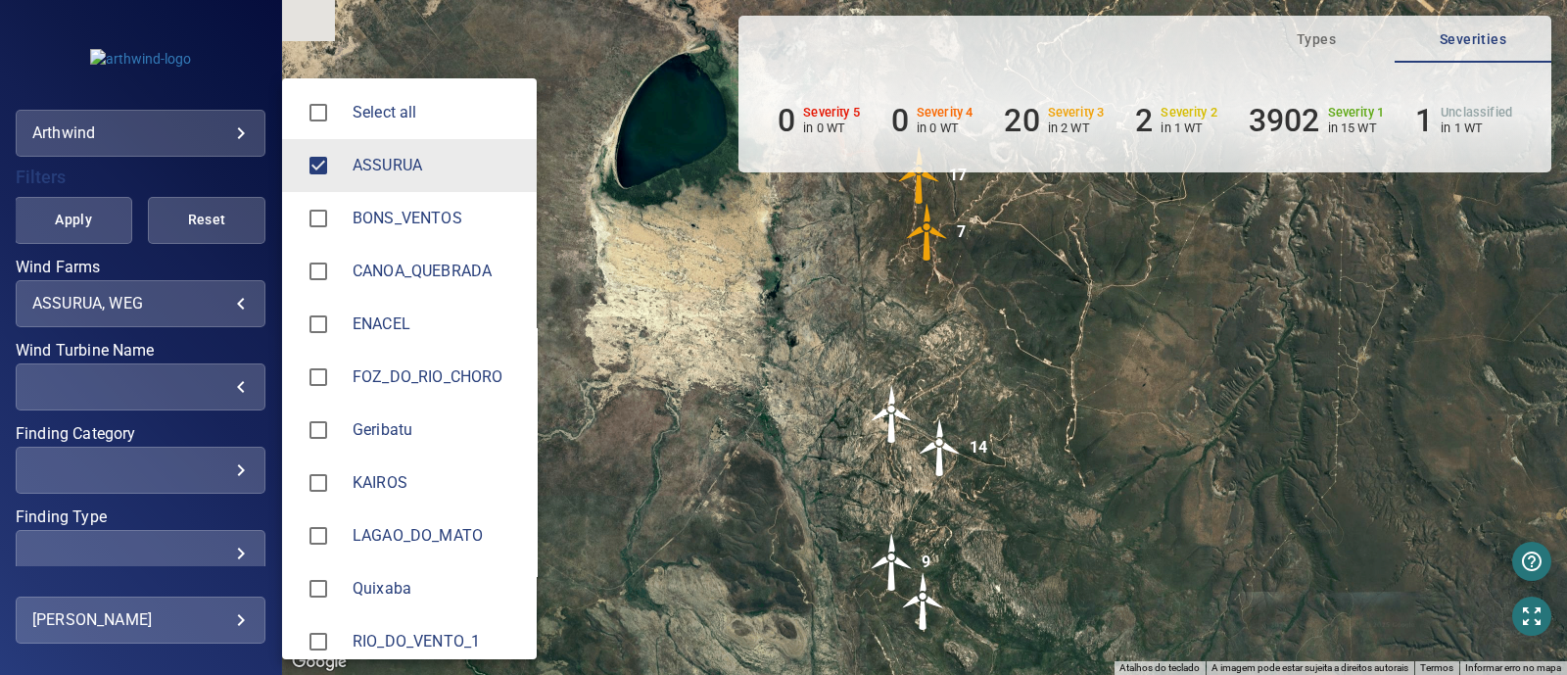
type input "***"
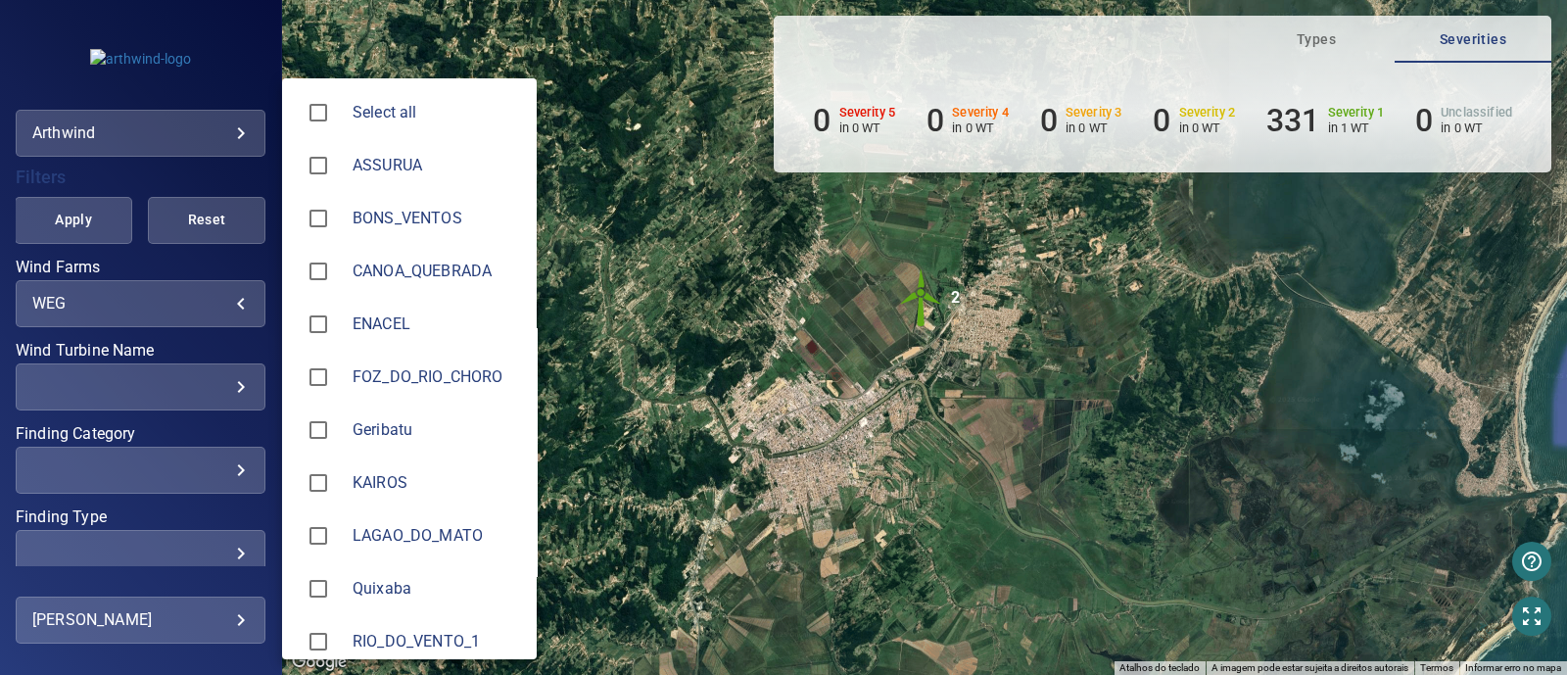
click at [1072, 464] on div at bounding box center [783, 337] width 1567 height 675
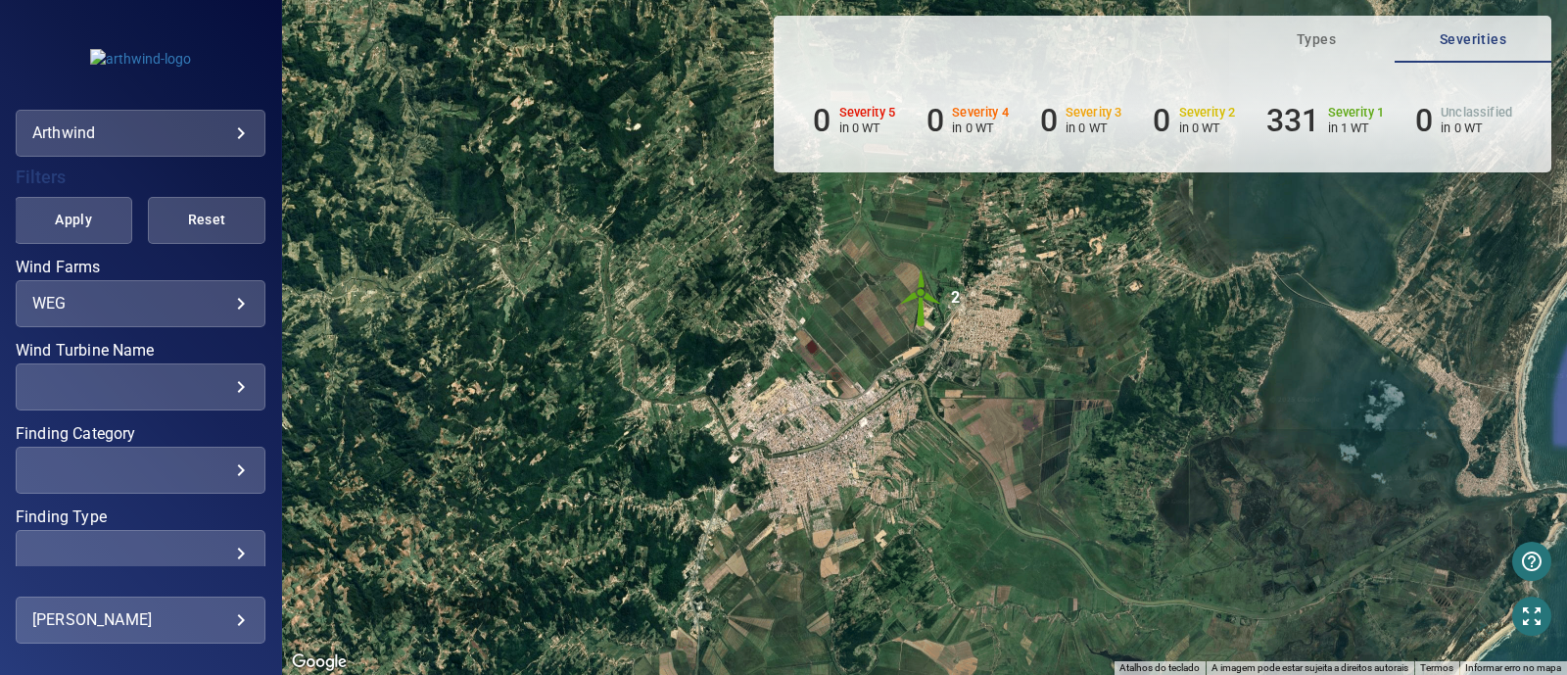
click at [916, 305] on img "2" at bounding box center [921, 297] width 59 height 59
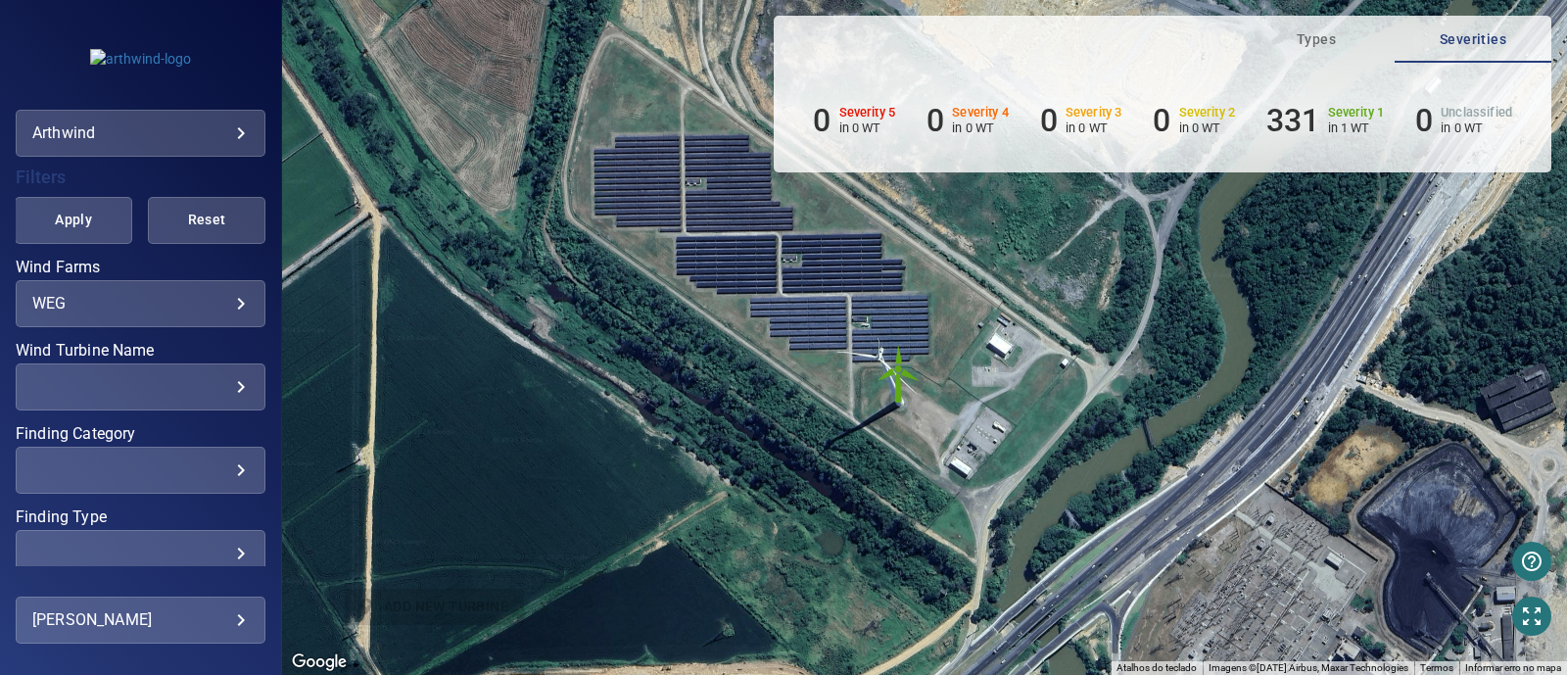
drag, startPoint x: 1000, startPoint y: 428, endPoint x: 866, endPoint y: 205, distance: 260.5
click at [866, 205] on div "Para iniciar o trajeto, pressione as teclas de seta. Pressione as teclas Alt + …" at bounding box center [924, 337] width 1285 height 675
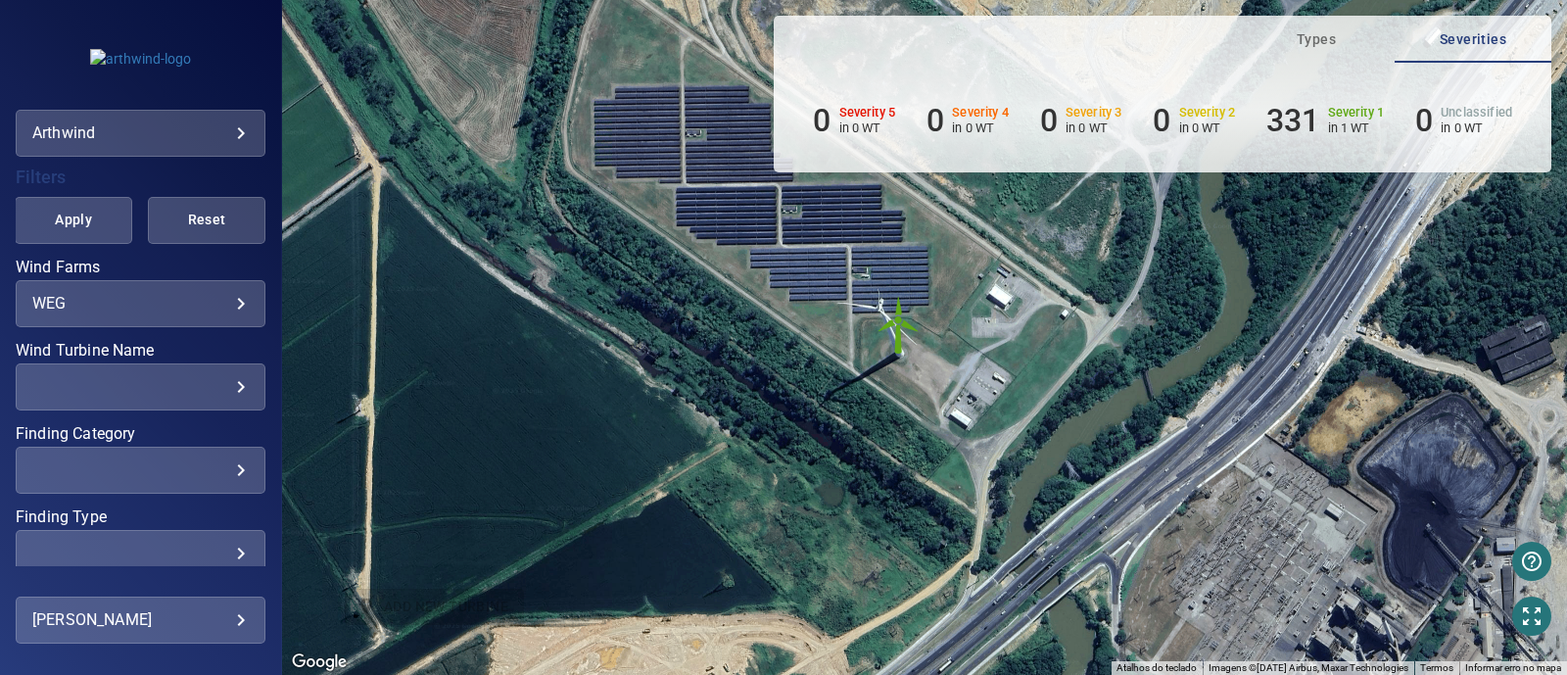
click at [891, 316] on img "WTG00" at bounding box center [899, 325] width 59 height 59
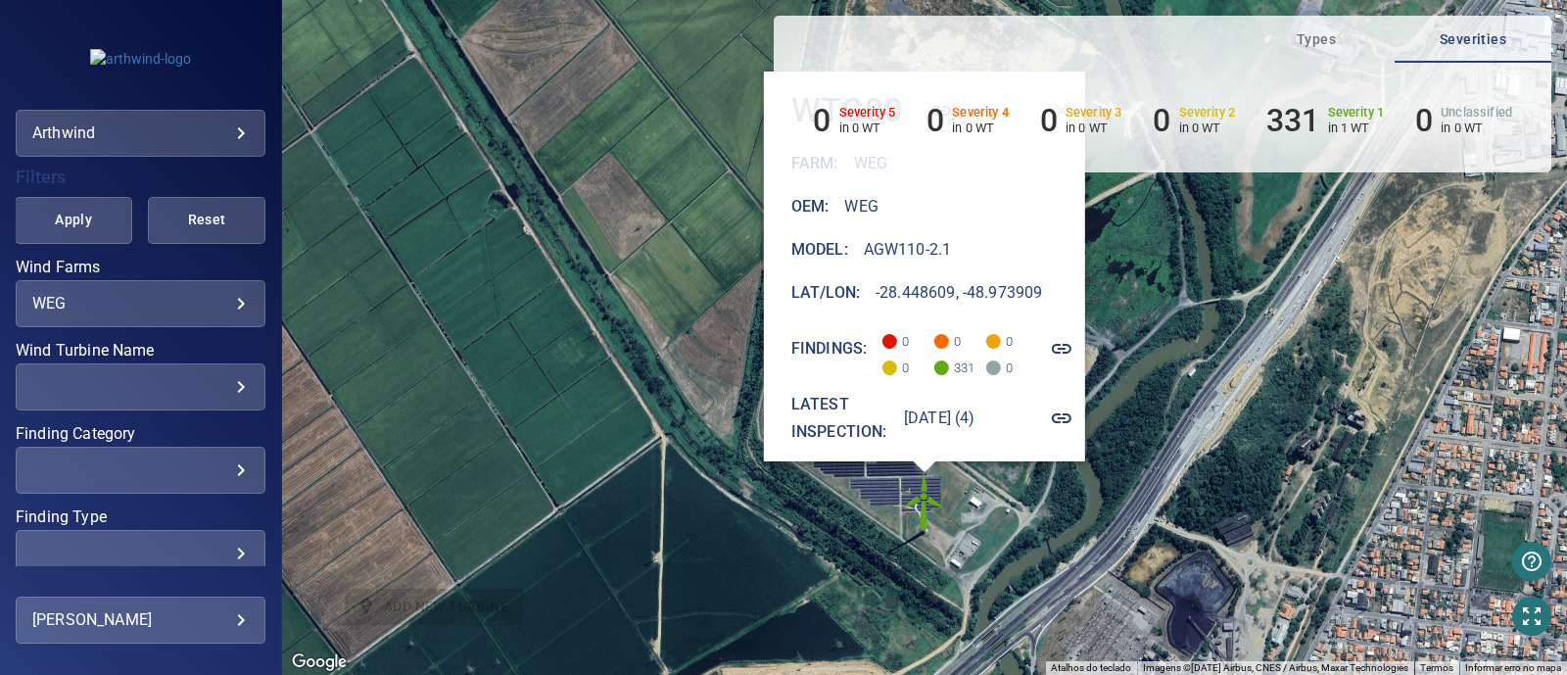
click at [1072, 413] on icon "button" at bounding box center [1062, 418] width 20 height 10
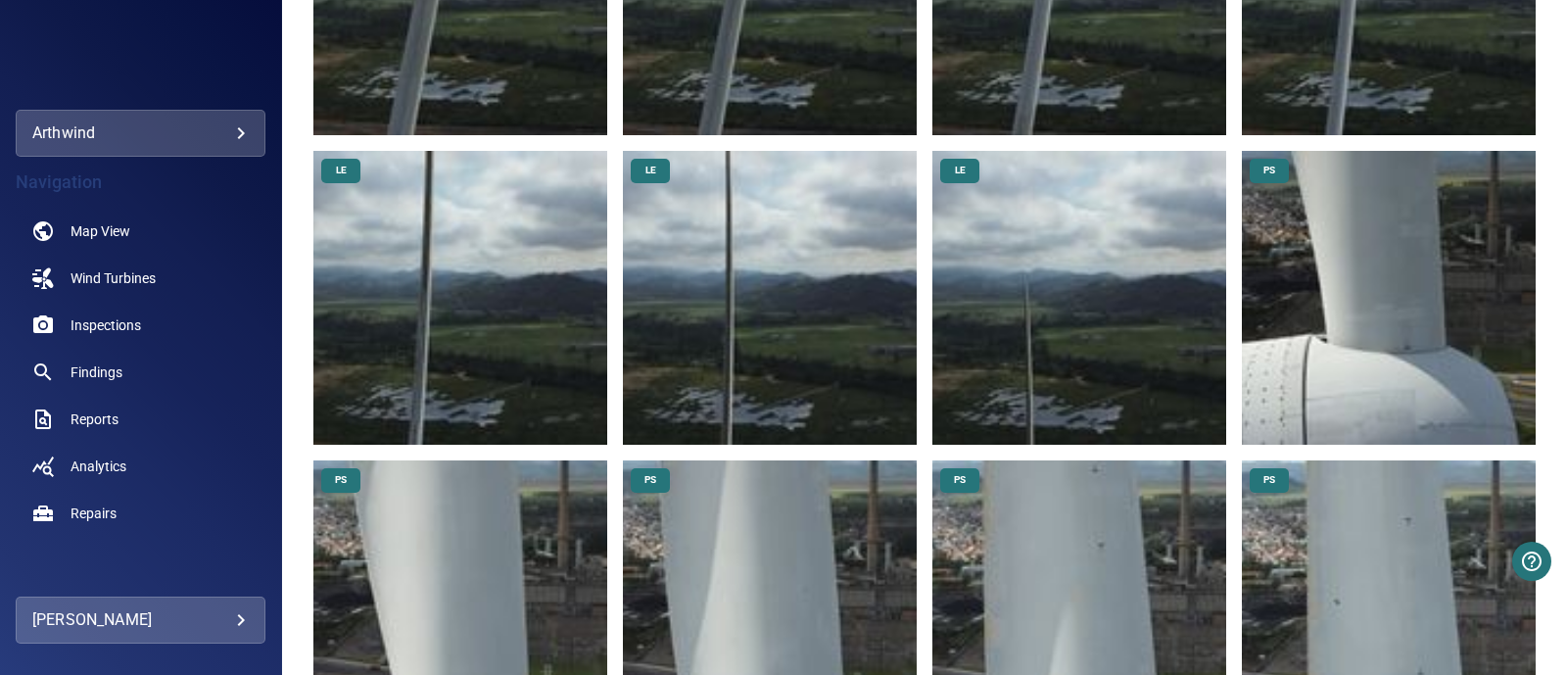
scroll to position [1185, 0]
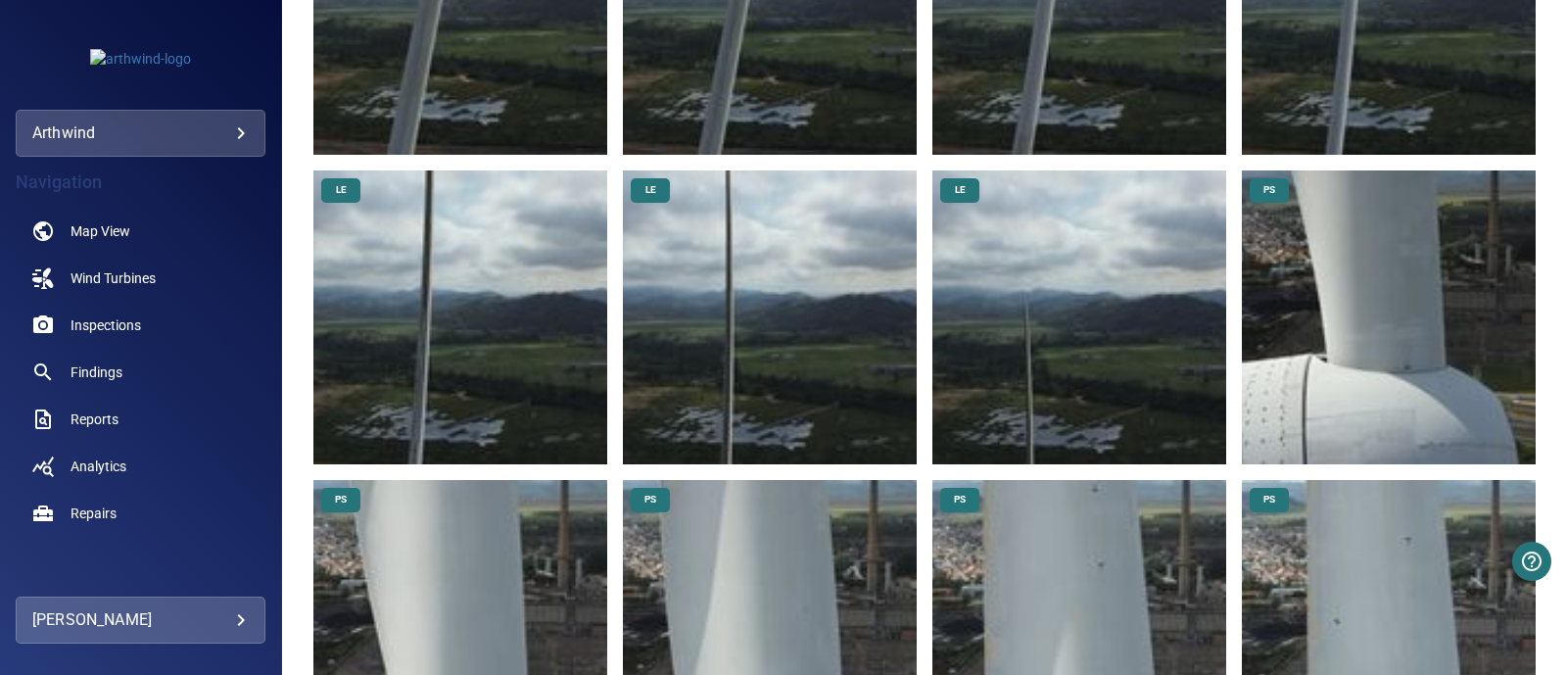
click at [1057, 345] on img at bounding box center [1079, 317] width 294 height 294
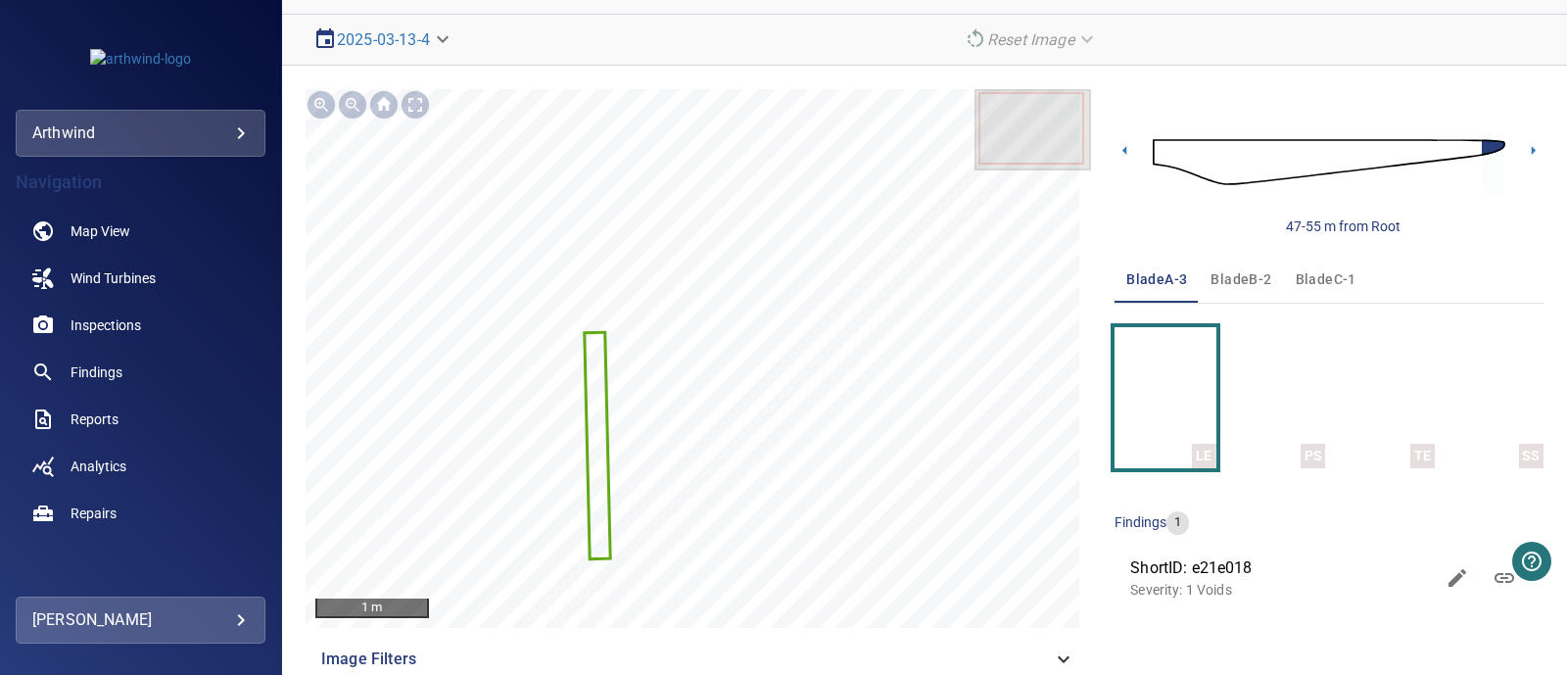
scroll to position [171, 0]
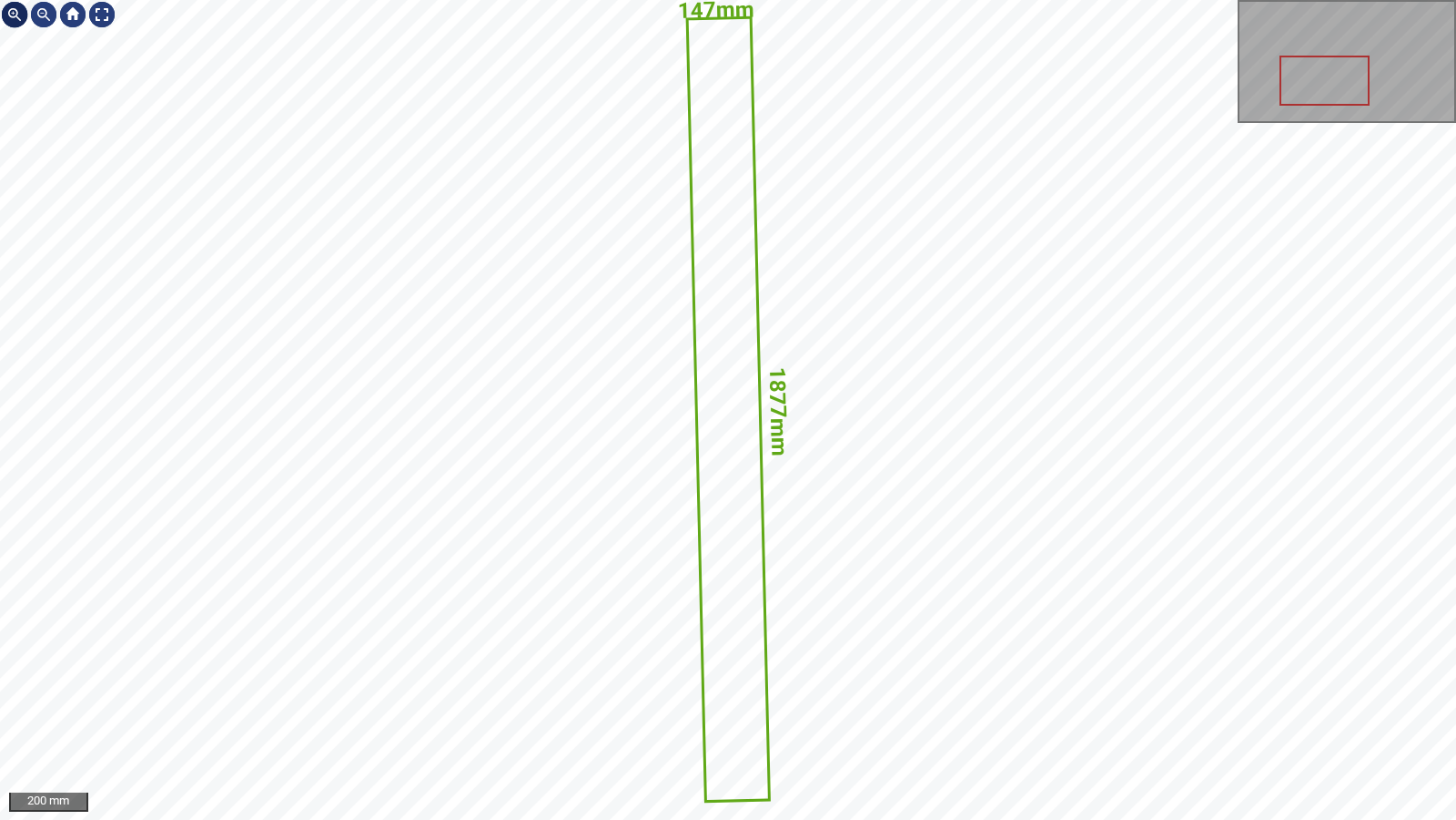
click at [13, 17] on div at bounding box center [14, 14] width 29 height 29
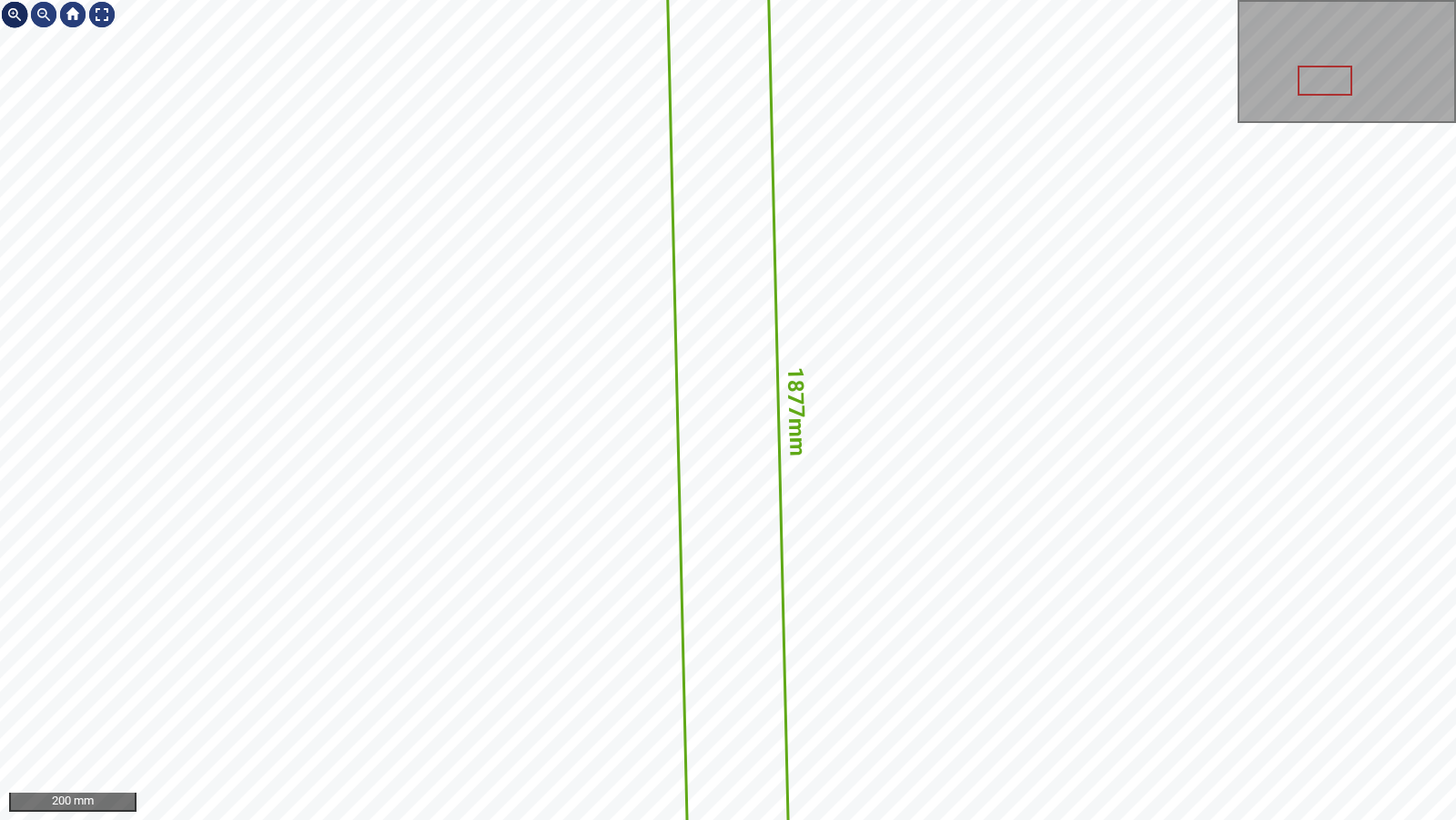
click at [13, 17] on div at bounding box center [14, 14] width 29 height 29
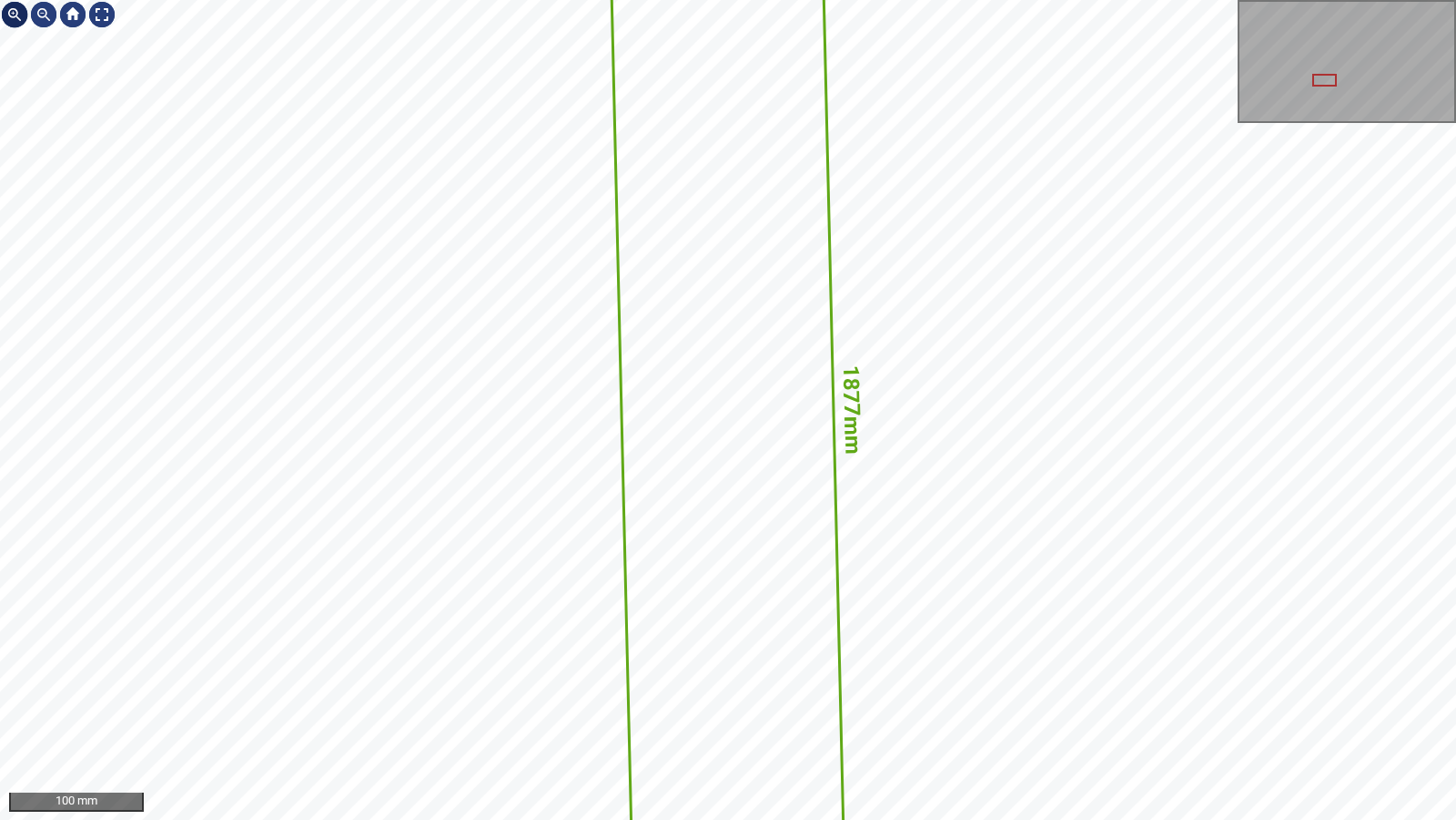
click at [13, 17] on div at bounding box center [14, 14] width 29 height 29
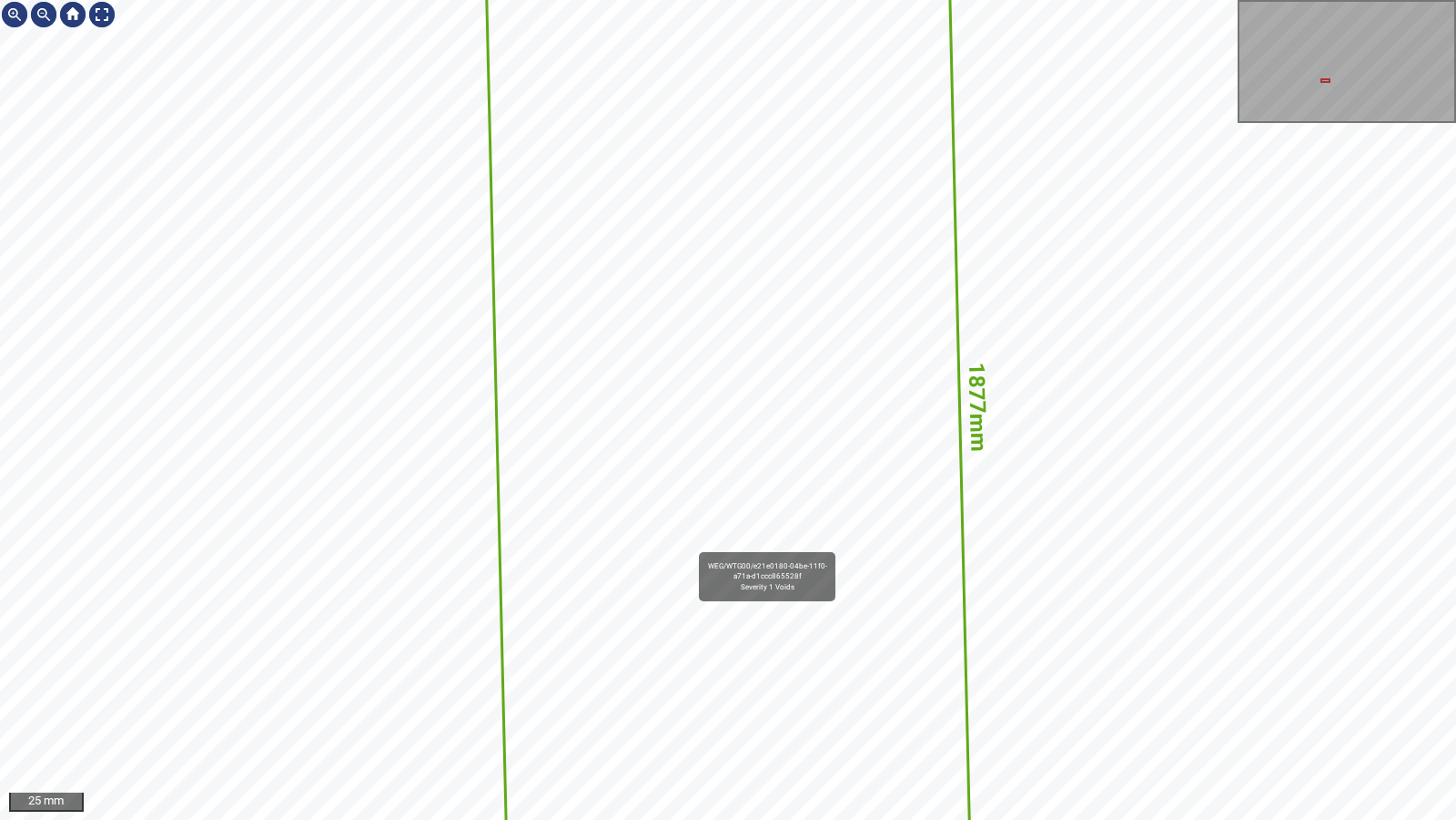
click at [689, 547] on icon at bounding box center [728, 409] width 598 height 5880
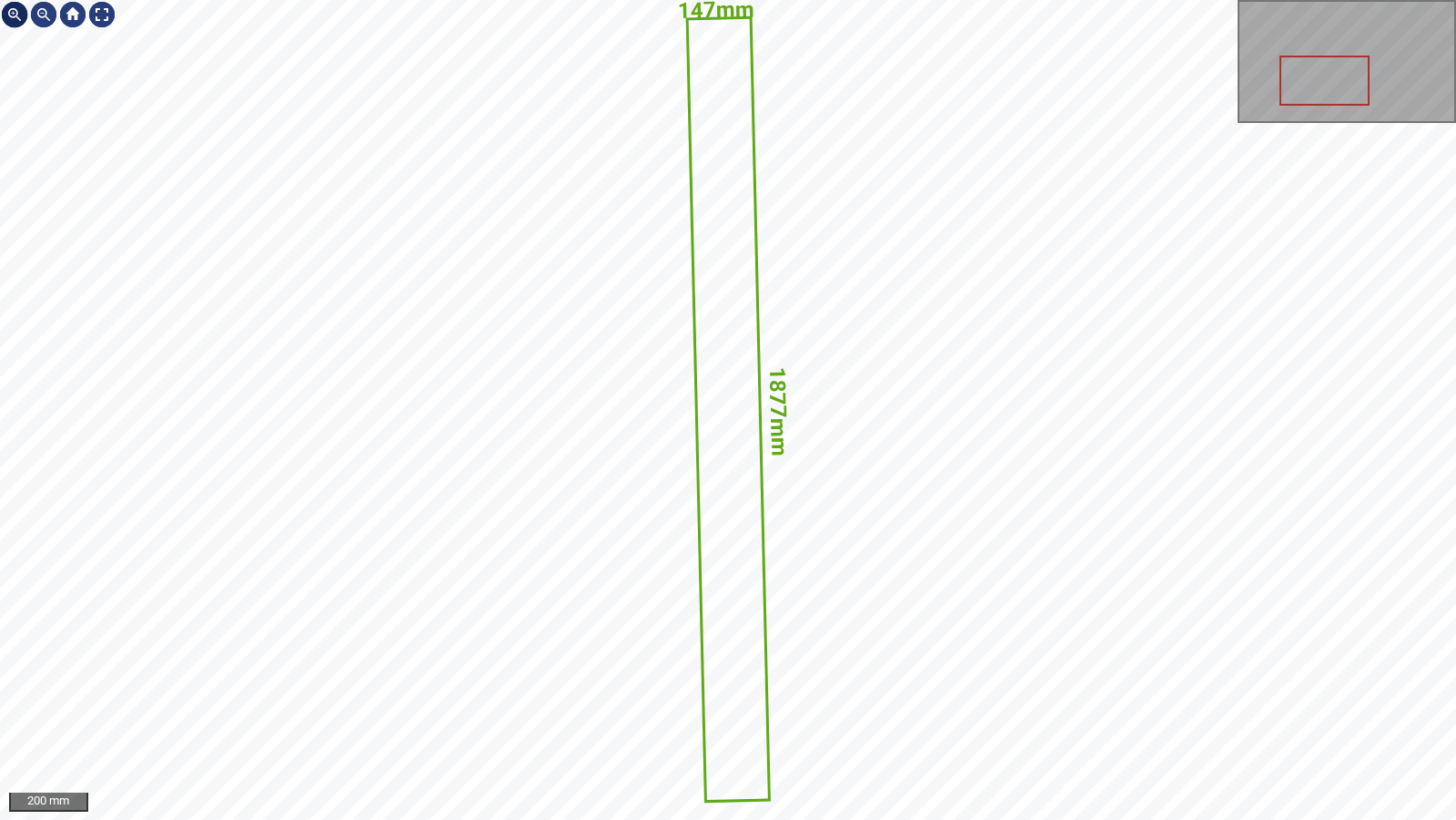
click at [18, 16] on div at bounding box center [14, 14] width 29 height 29
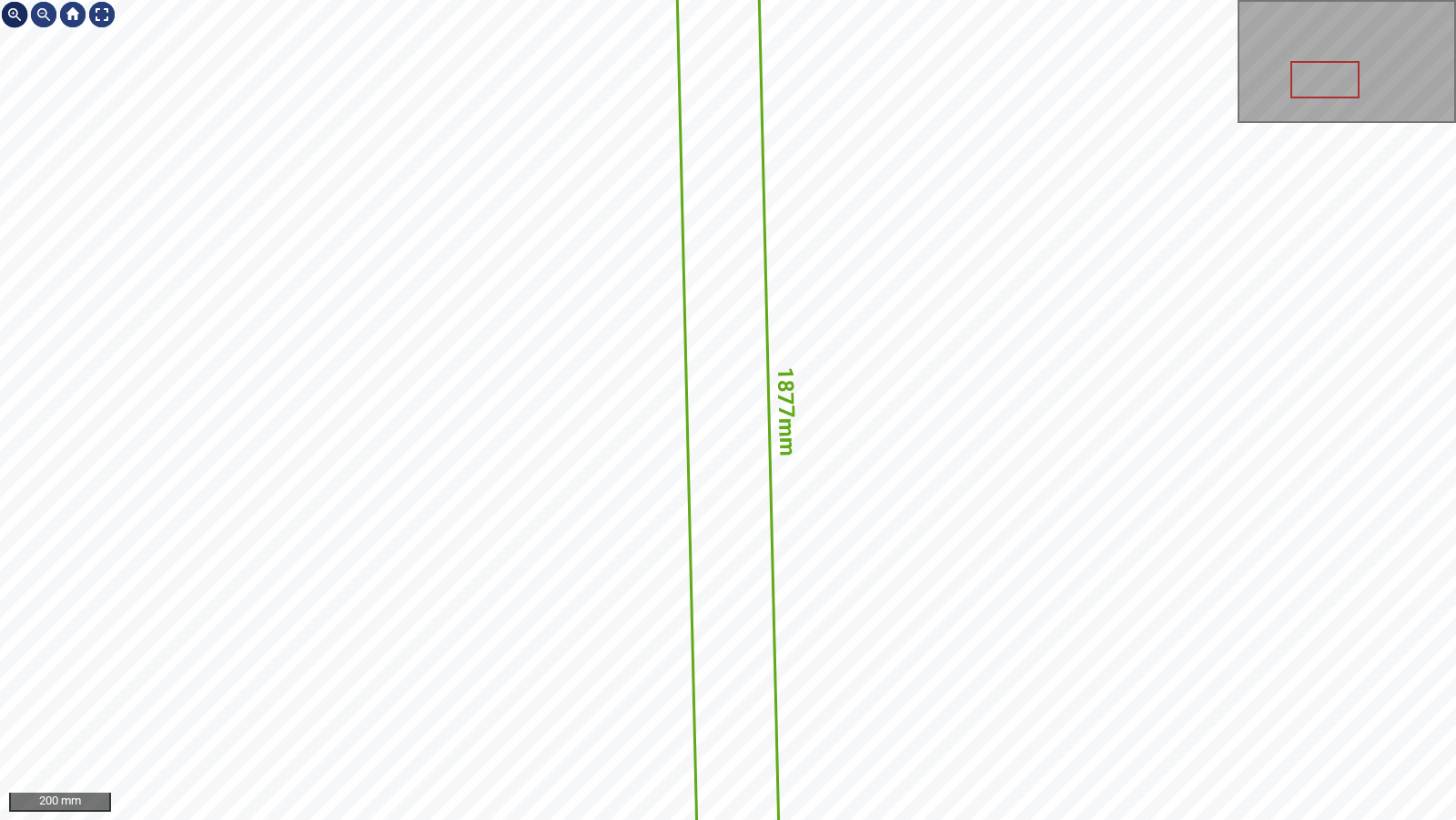
click at [18, 16] on div at bounding box center [14, 14] width 29 height 29
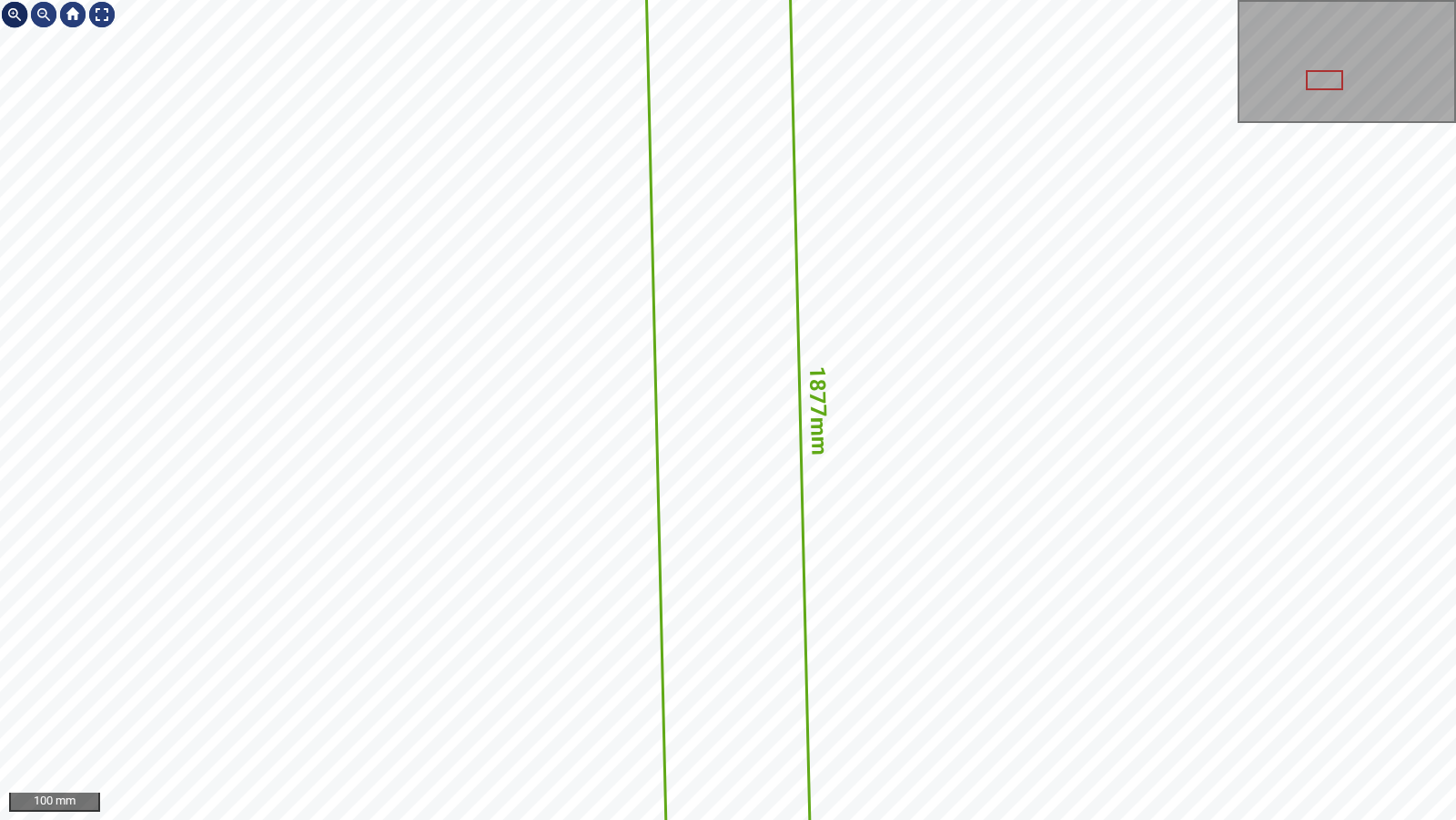
click at [18, 16] on div at bounding box center [14, 14] width 29 height 29
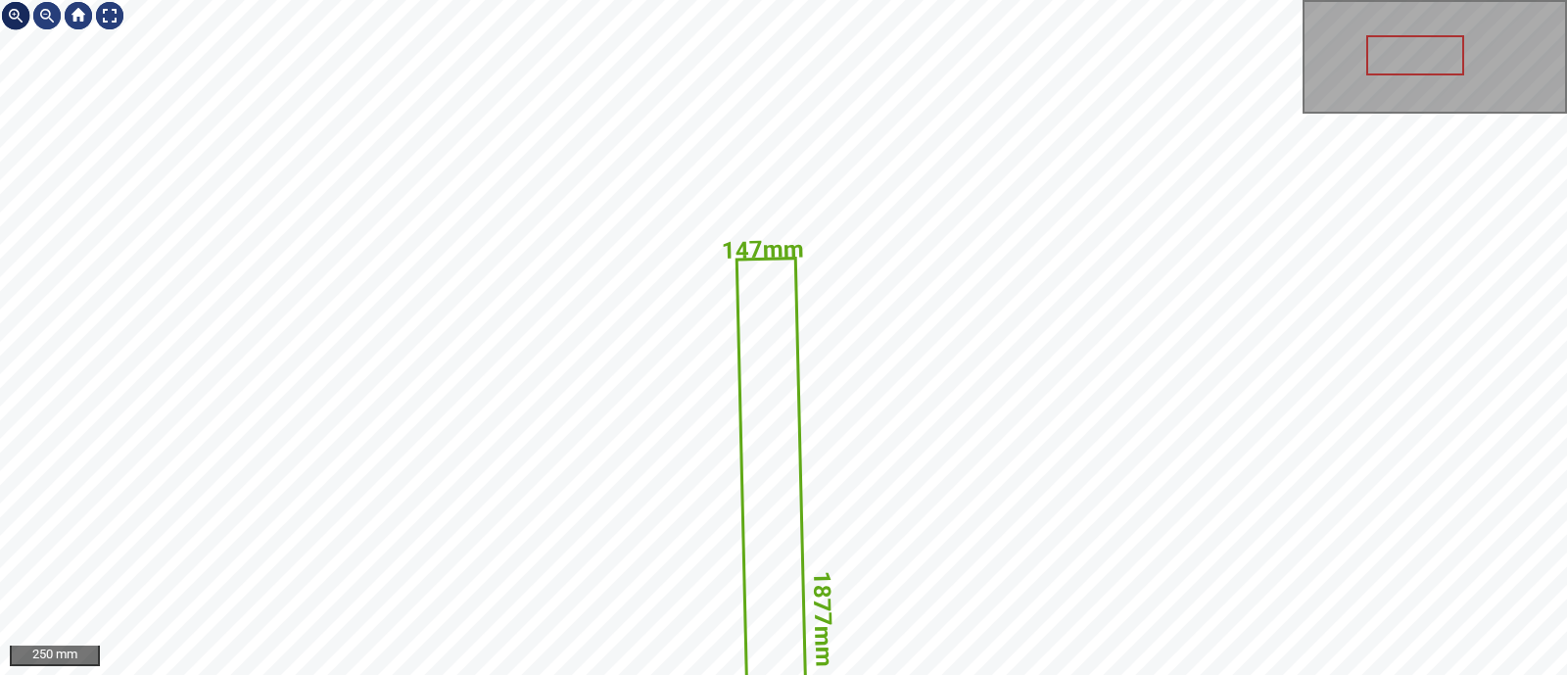
click at [8, 7] on div at bounding box center [15, 15] width 31 height 31
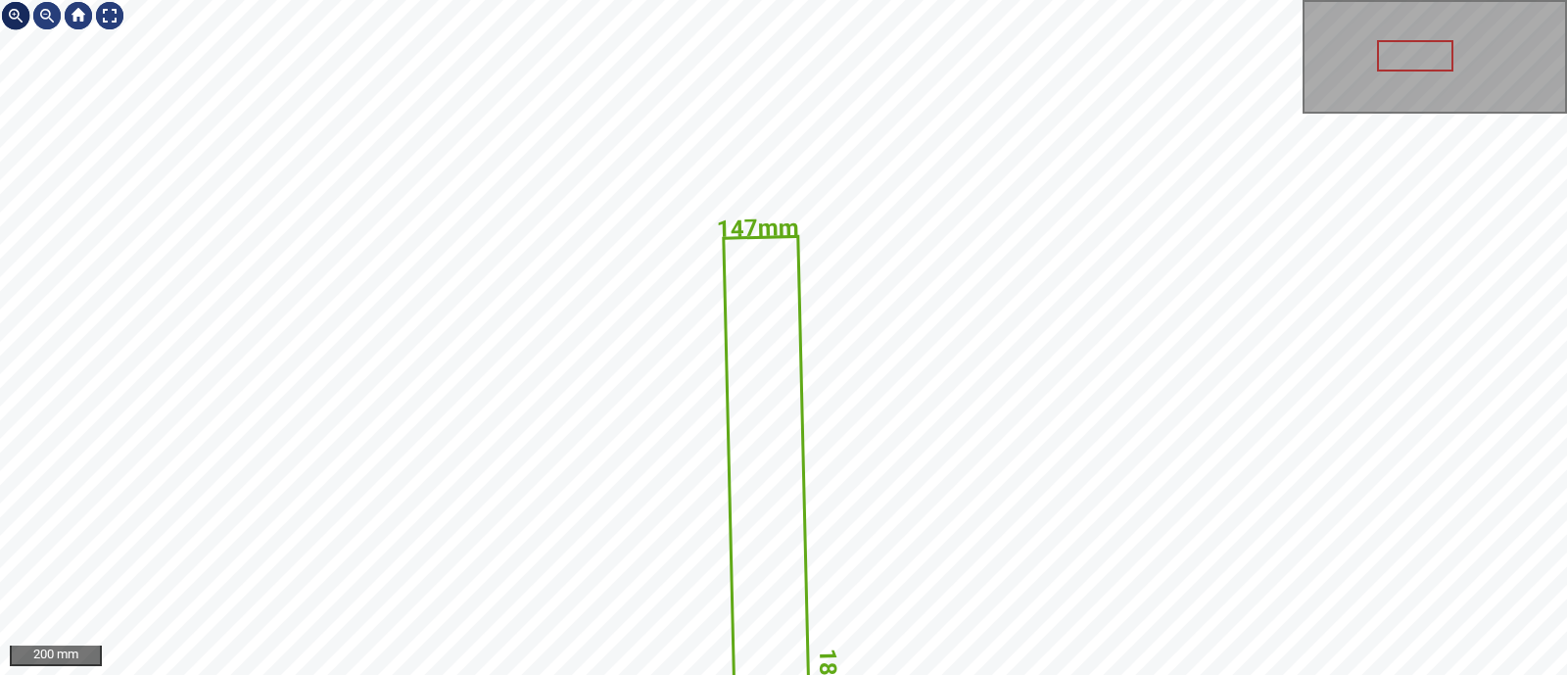
click at [8, 7] on div at bounding box center [15, 15] width 31 height 31
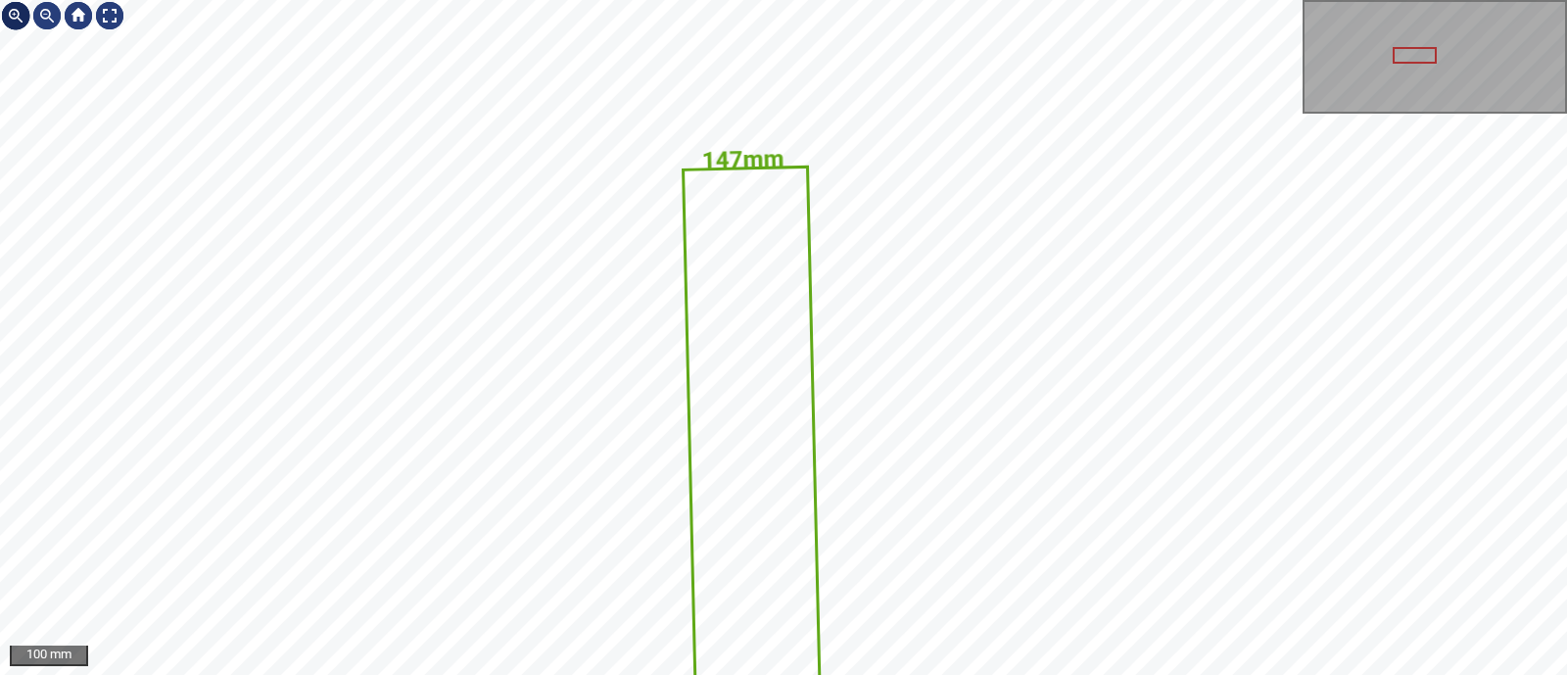
click at [8, 7] on div at bounding box center [15, 15] width 31 height 31
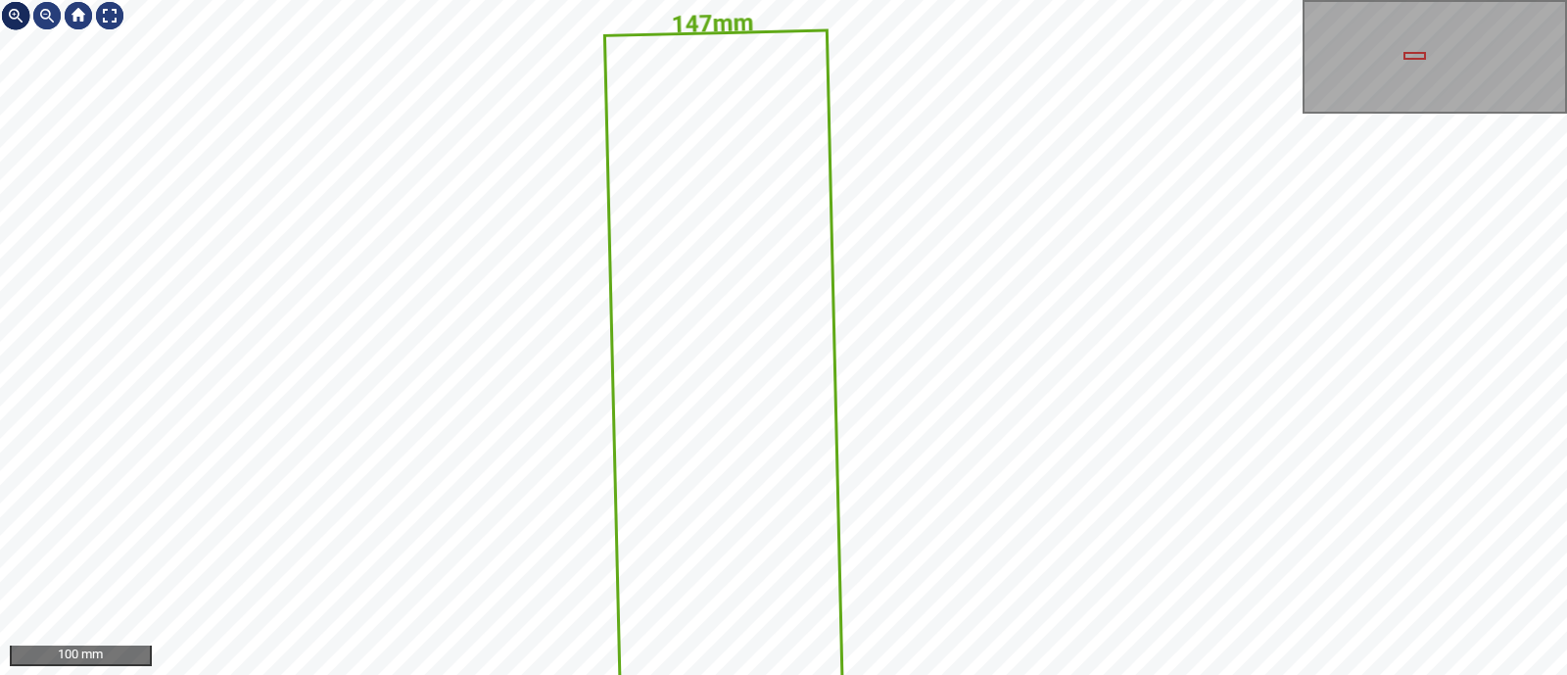
click at [8, 7] on div at bounding box center [15, 15] width 31 height 31
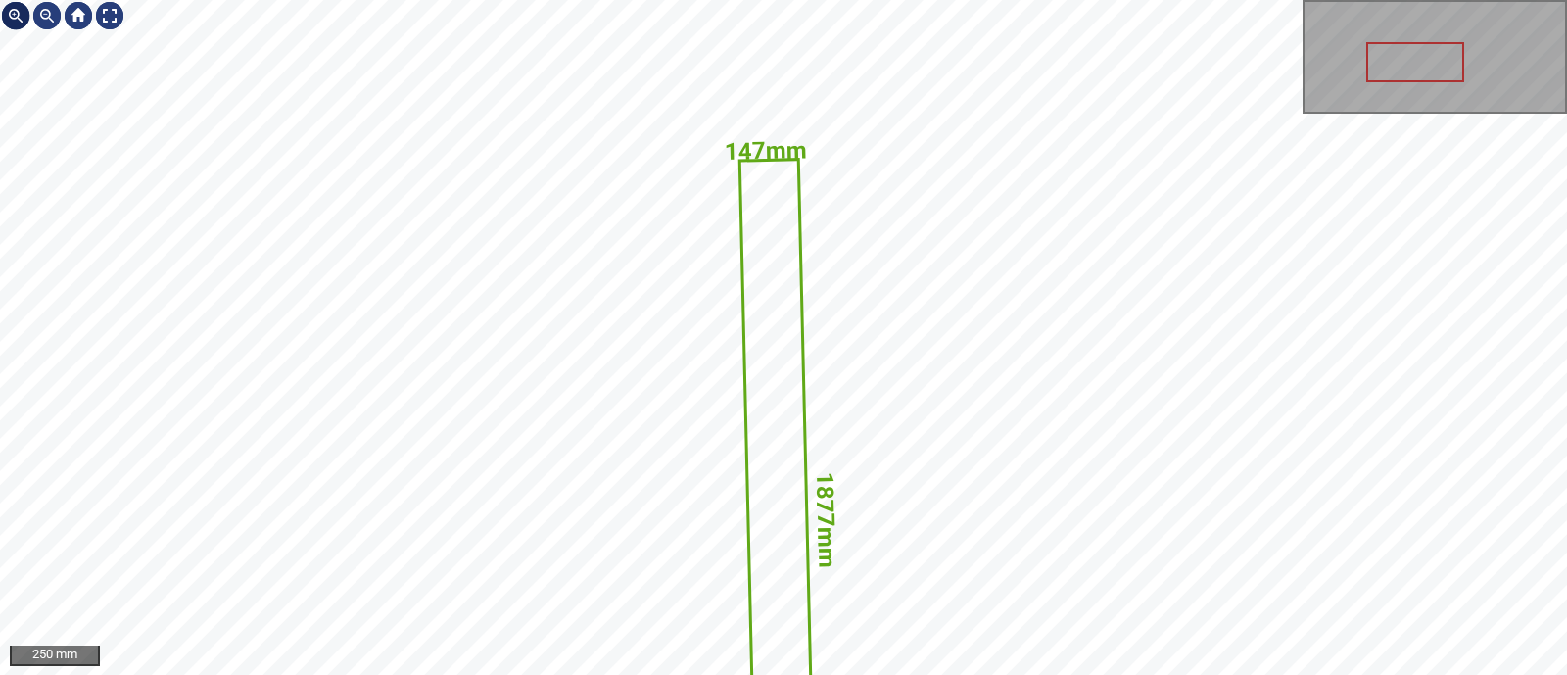
click at [13, 17] on div at bounding box center [15, 15] width 31 height 31
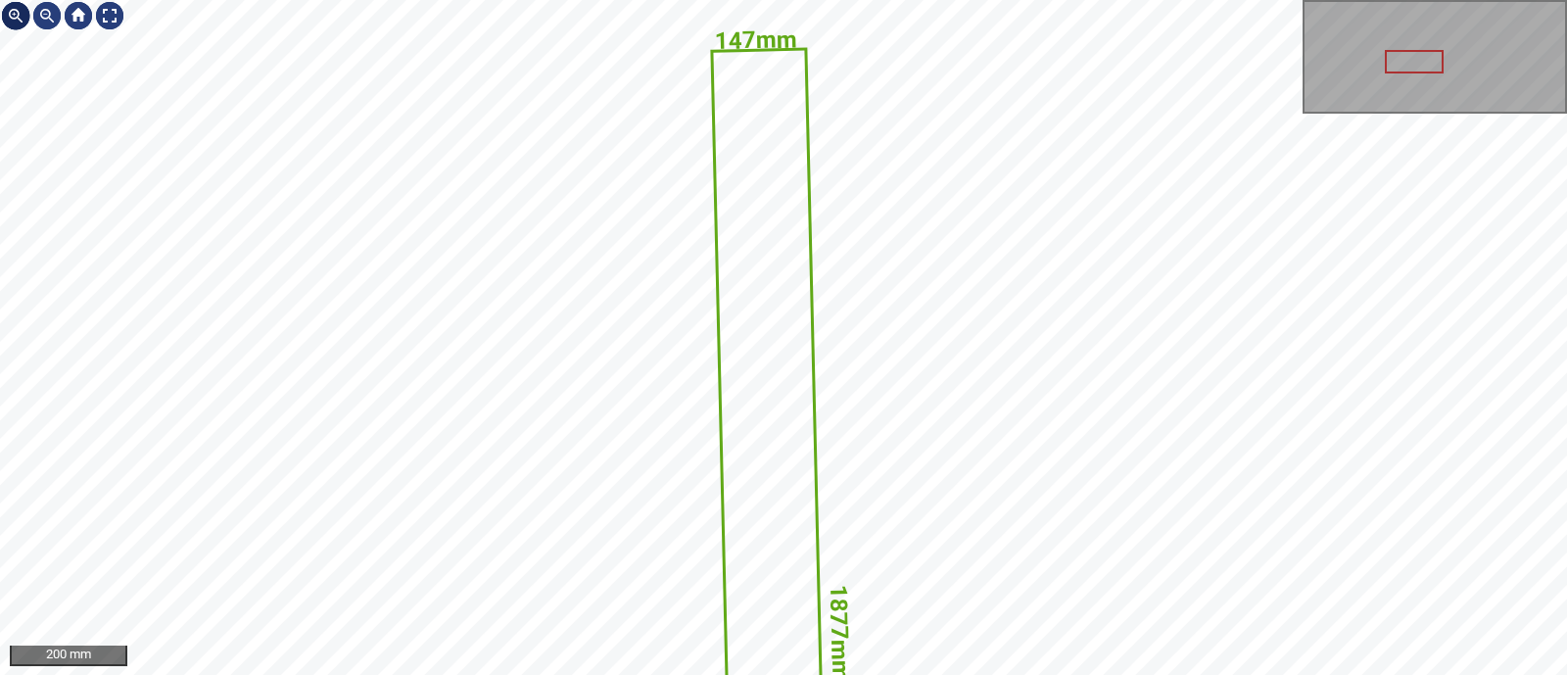
click at [13, 17] on div at bounding box center [15, 15] width 31 height 31
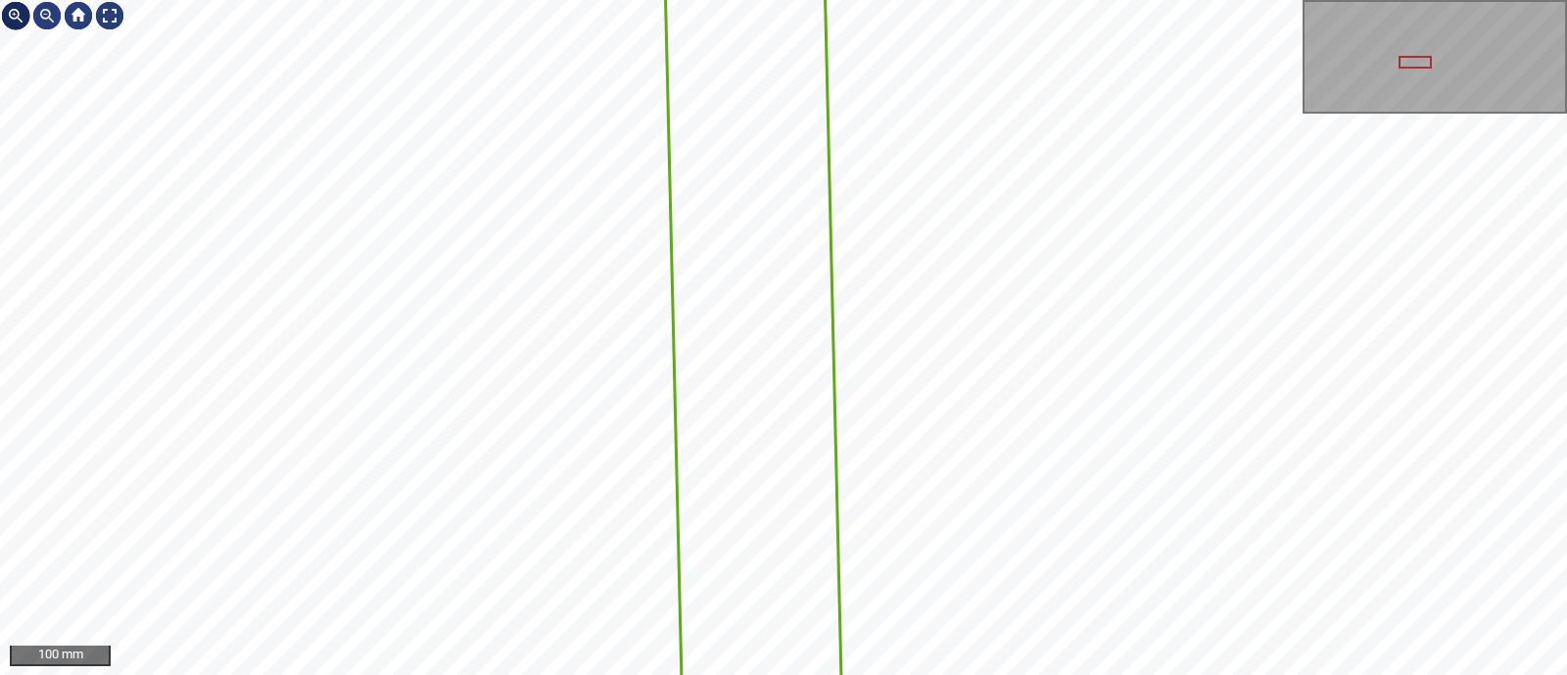
click at [13, 17] on div at bounding box center [15, 15] width 31 height 31
